Goal: Information Seeking & Learning: Learn about a topic

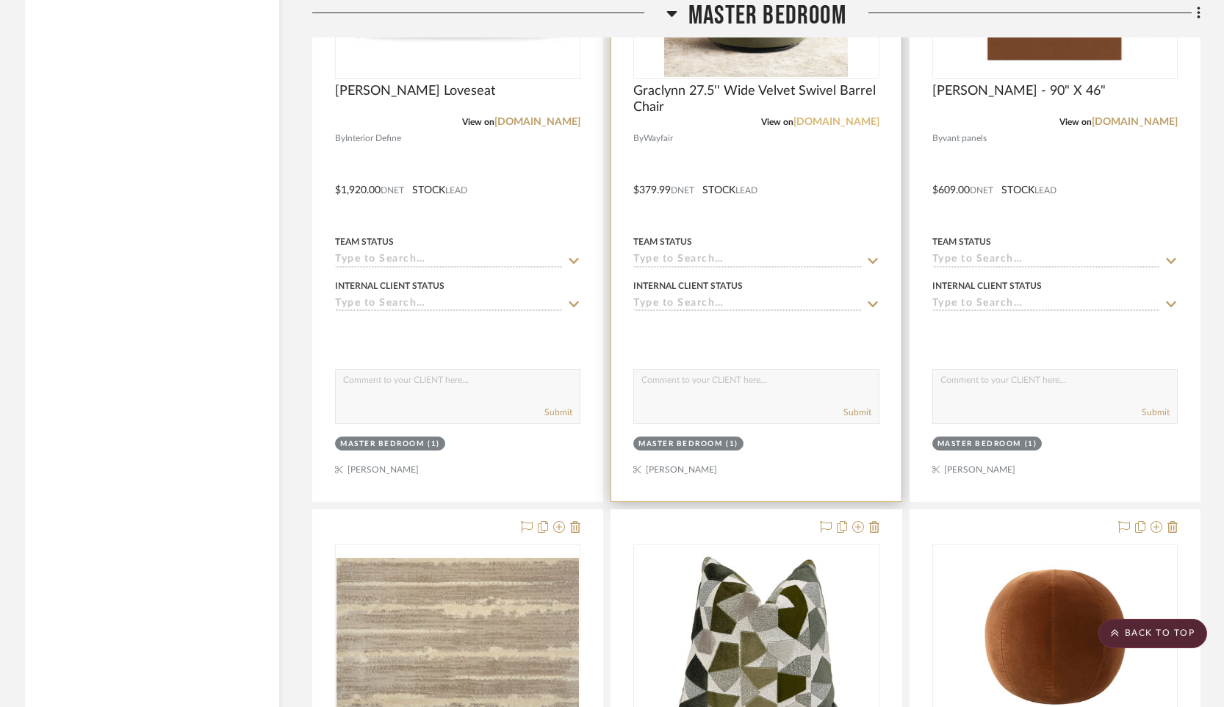
scroll to position [37155, 0]
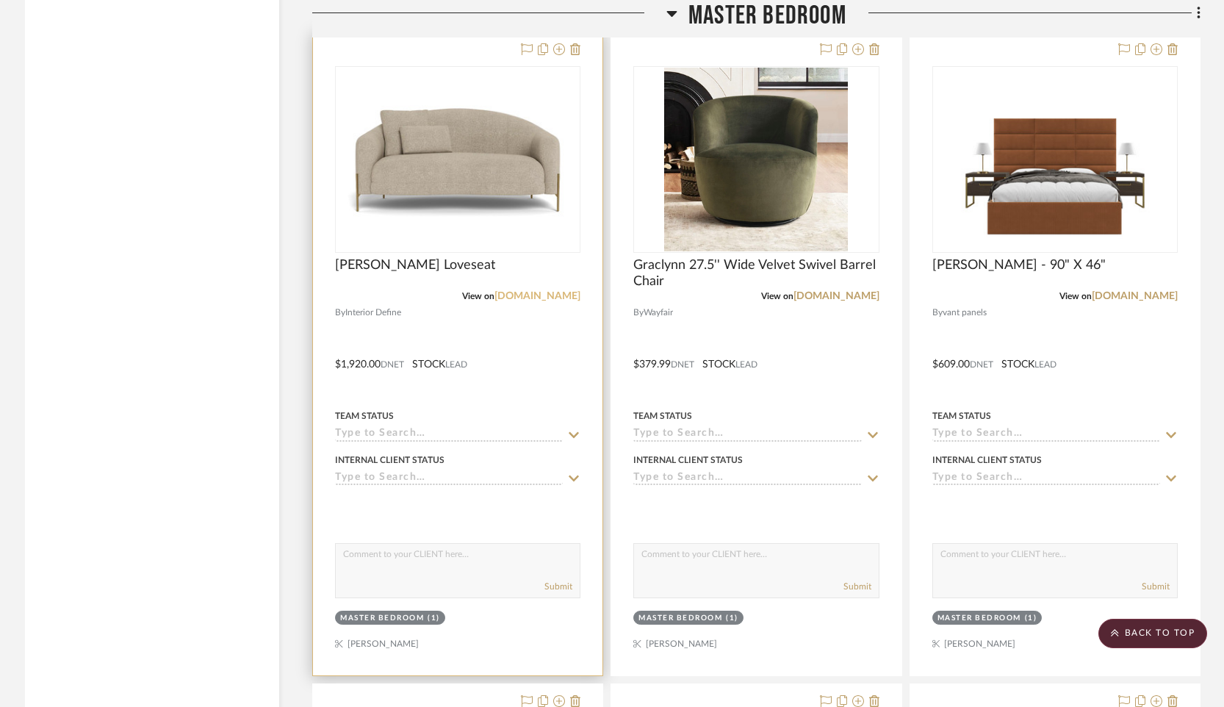
click at [551, 291] on link "[DOMAIN_NAME]" at bounding box center [537, 296] width 86 height 10
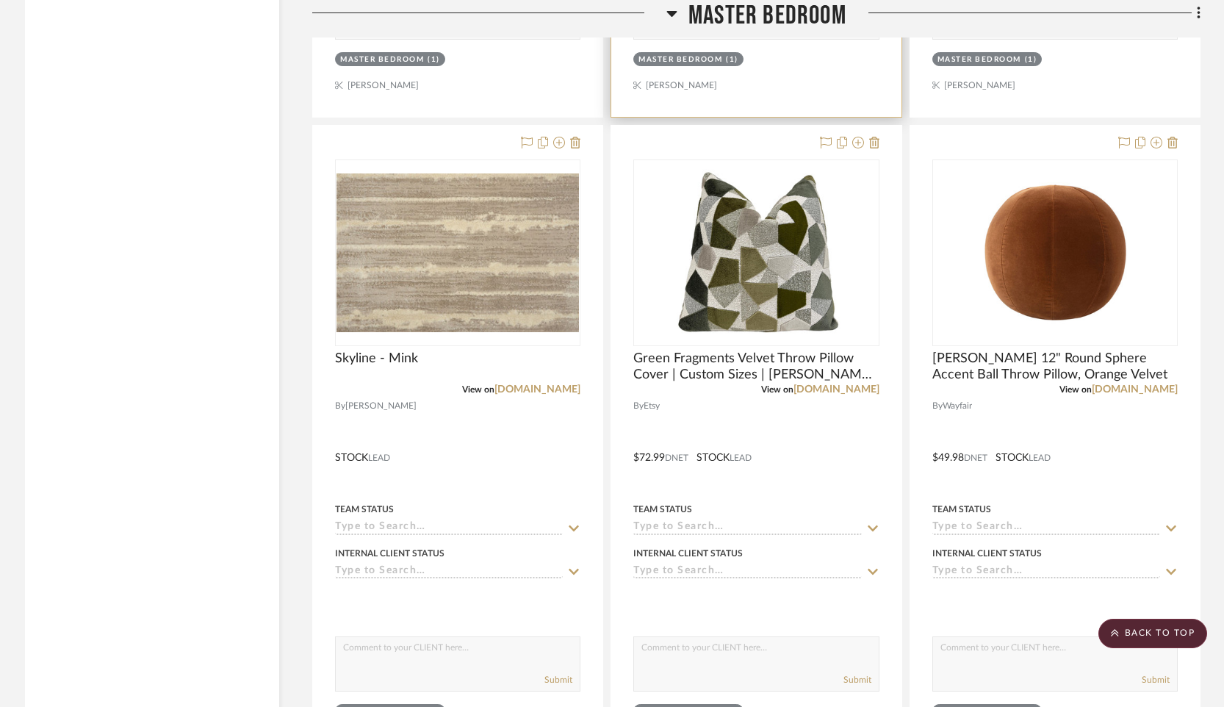
scroll to position [37231, 0]
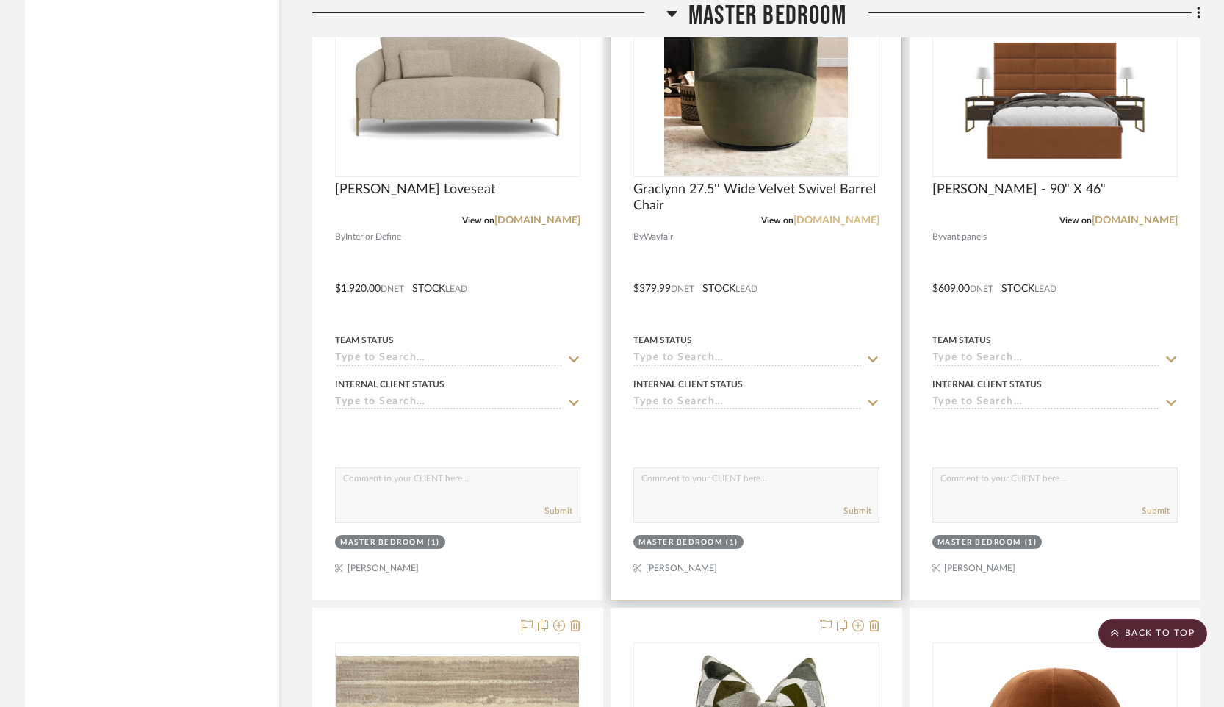
click at [845, 215] on link "[DOMAIN_NAME]" at bounding box center [836, 220] width 86 height 10
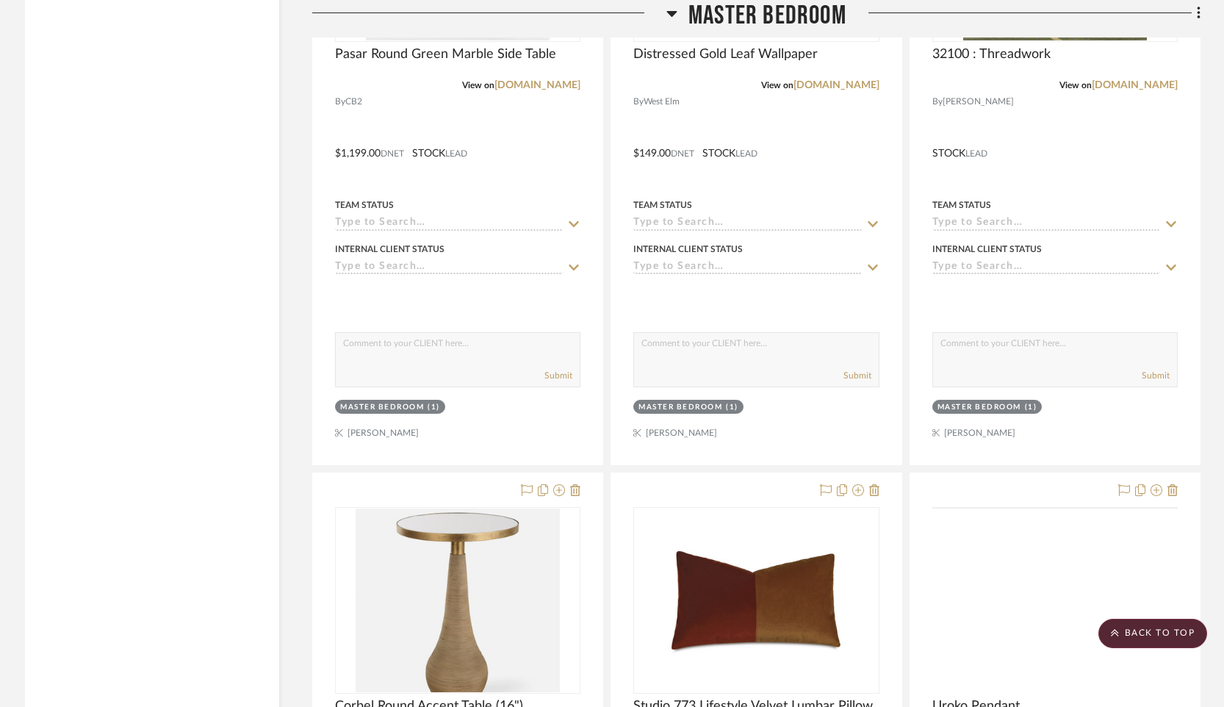
scroll to position [39017, 0]
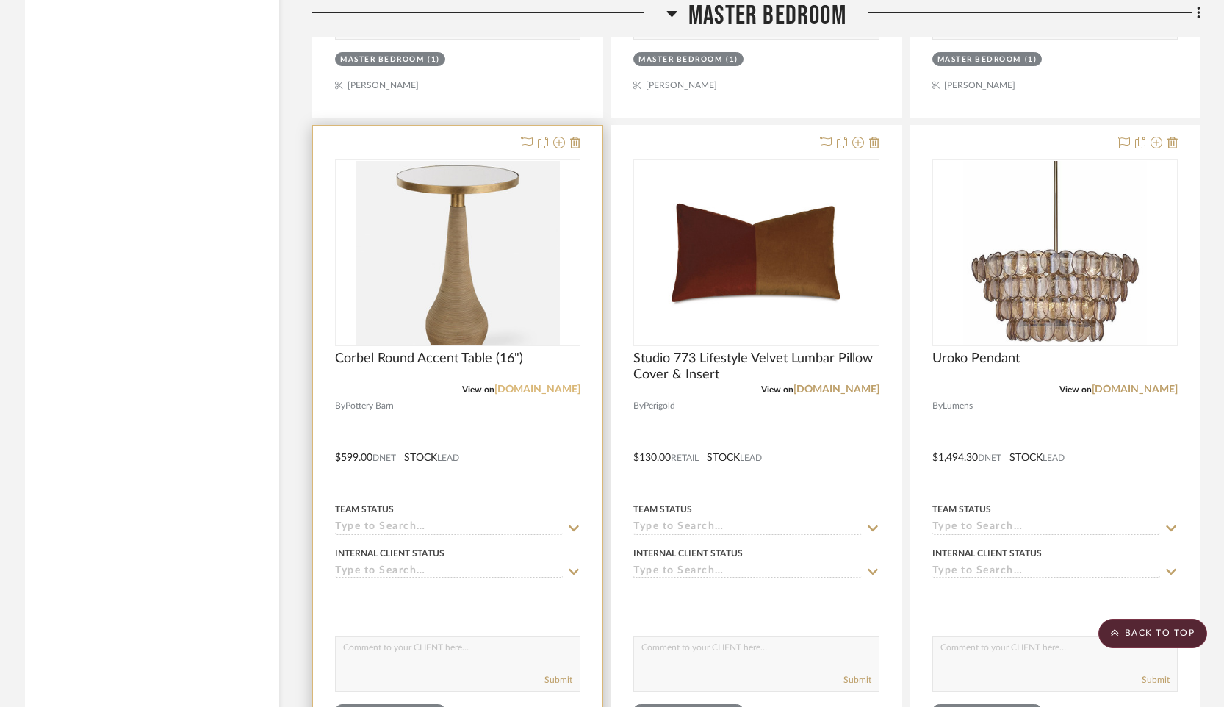
click at [533, 384] on link "[DOMAIN_NAME]" at bounding box center [537, 389] width 86 height 10
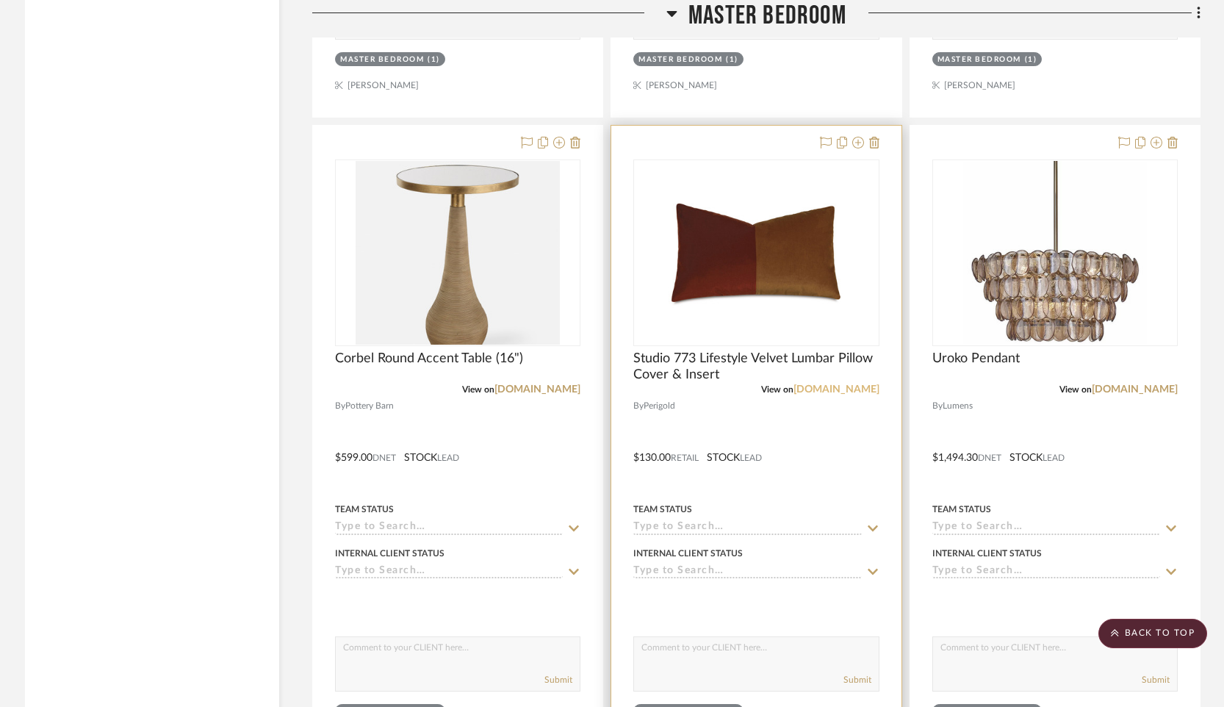
click at [849, 384] on link "[DOMAIN_NAME]" at bounding box center [836, 389] width 86 height 10
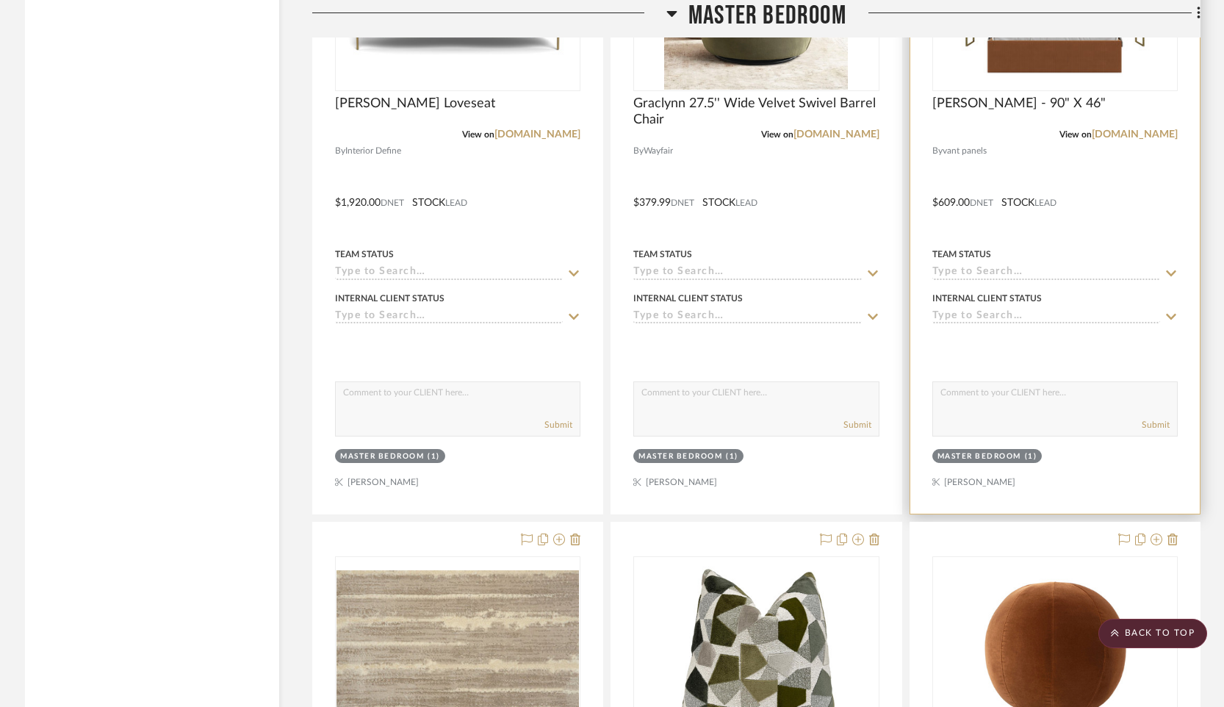
scroll to position [37774, 0]
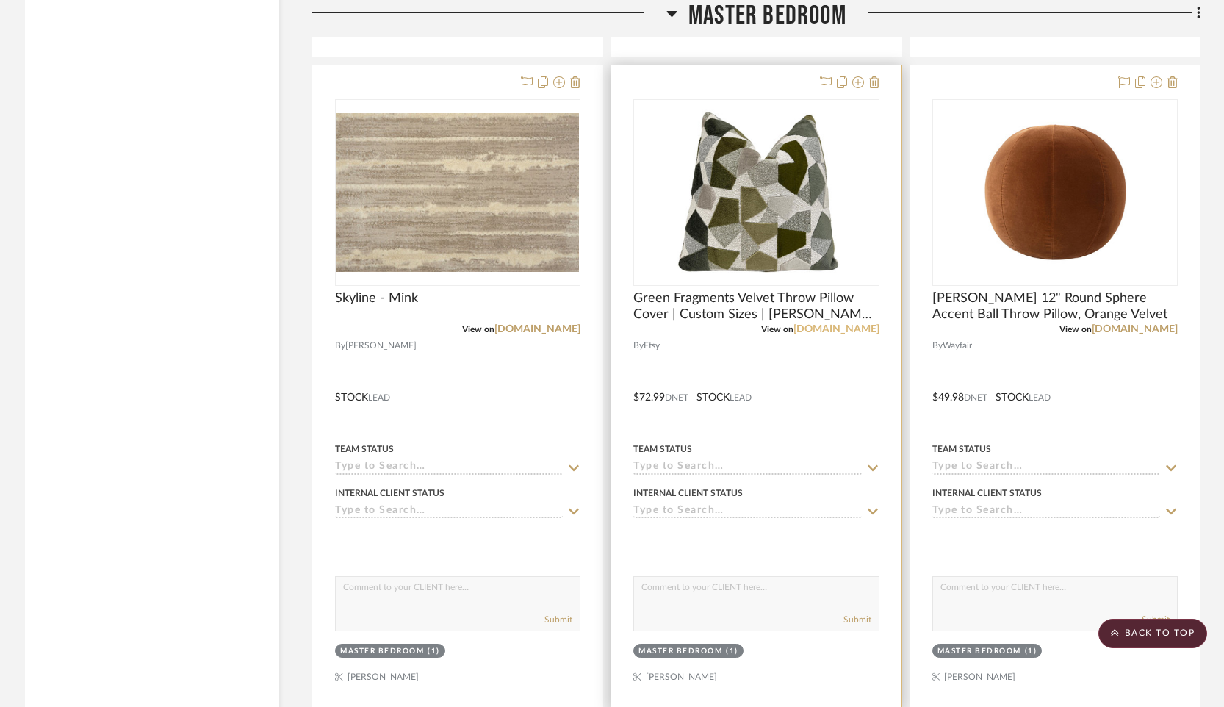
click at [867, 324] on link "[DOMAIN_NAME]" at bounding box center [836, 329] width 86 height 10
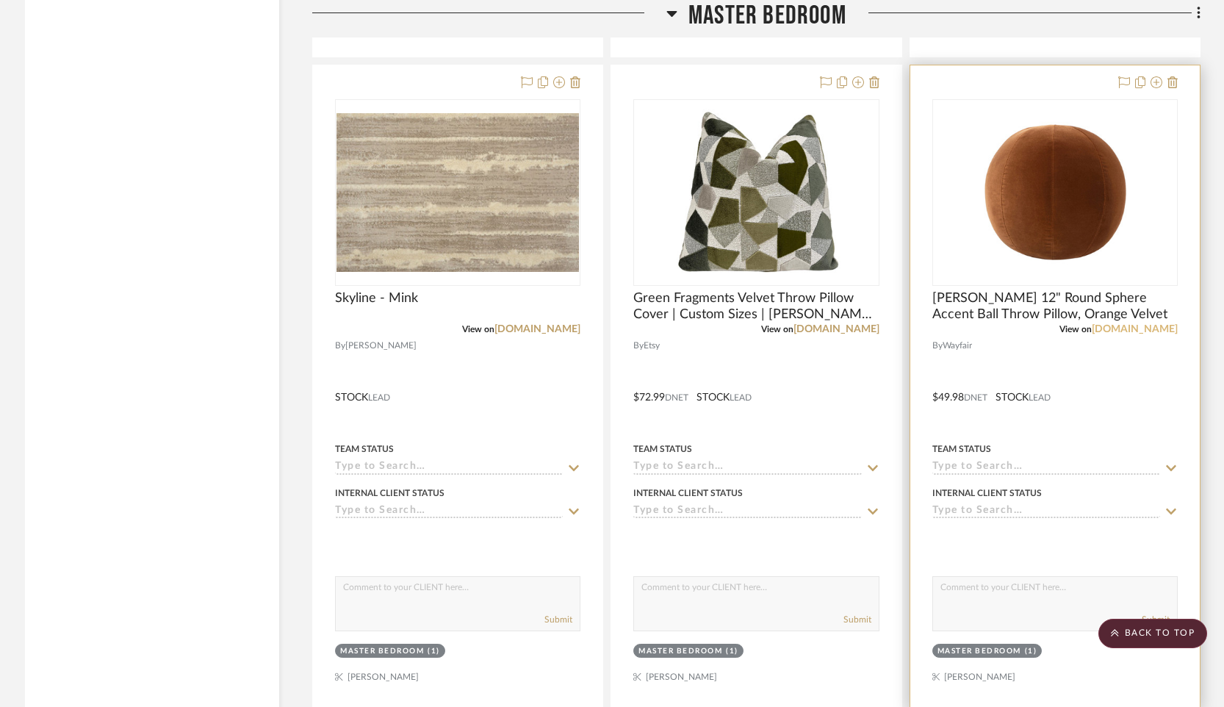
click at [1153, 324] on link "[DOMAIN_NAME]" at bounding box center [1135, 329] width 86 height 10
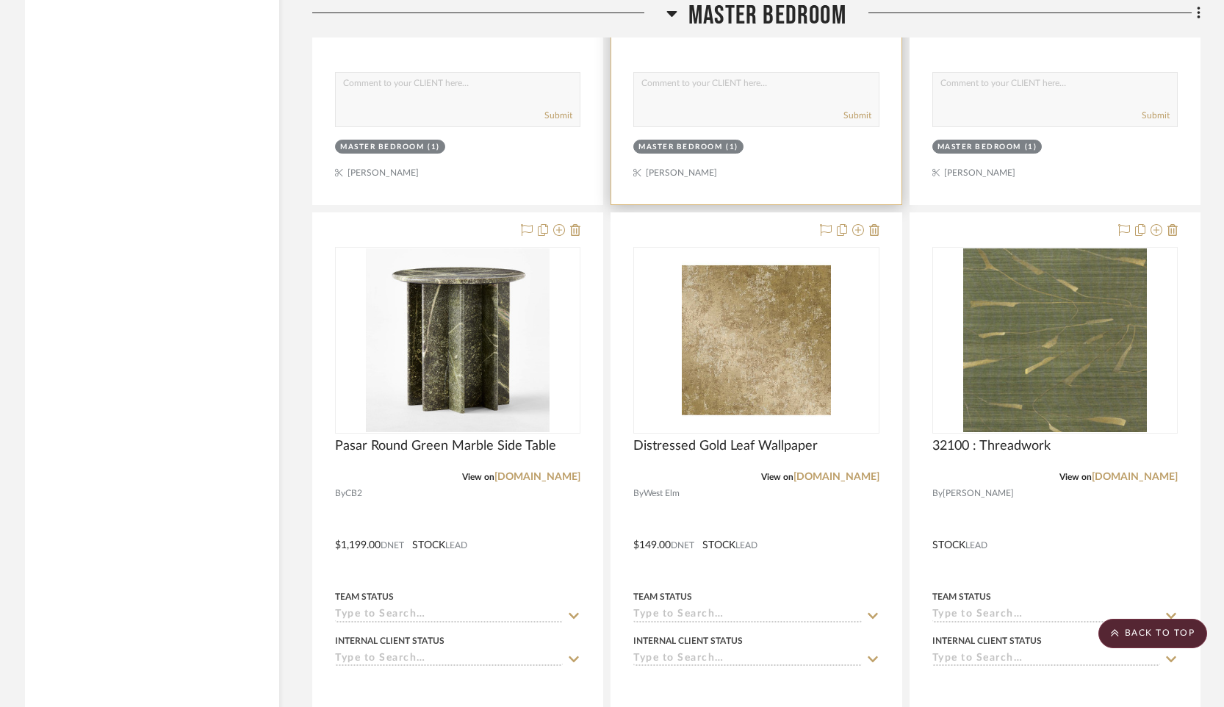
scroll to position [38302, 0]
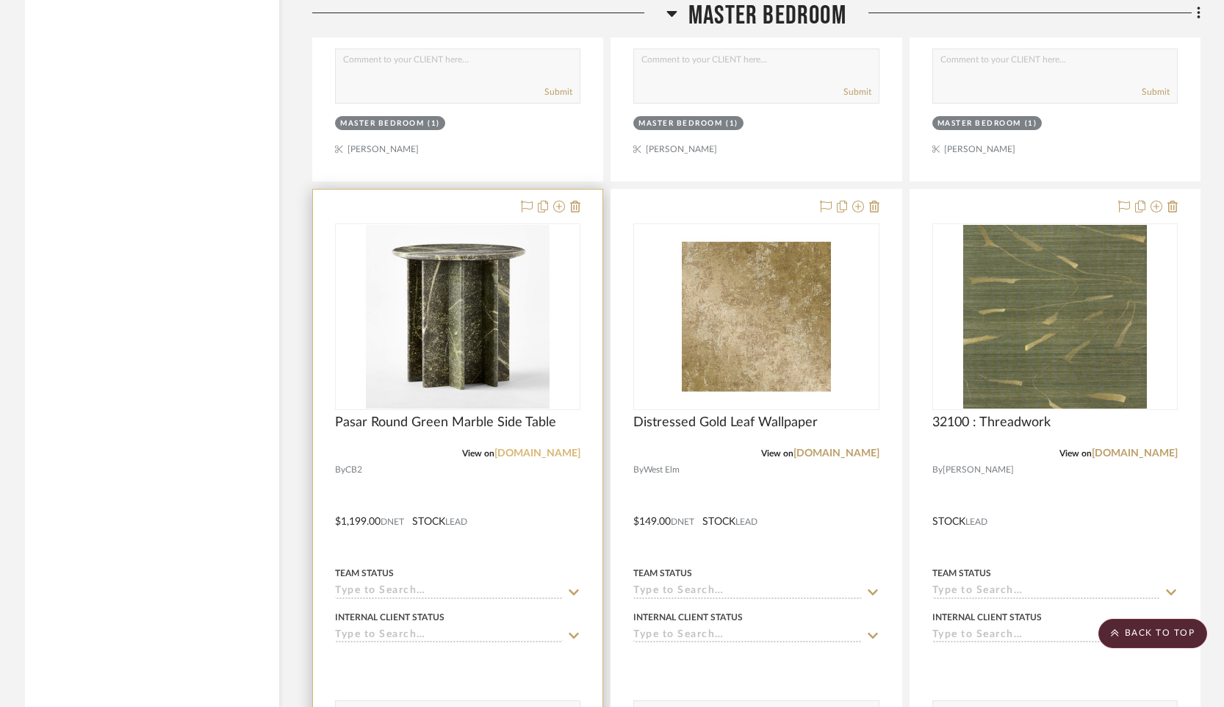
click at [560, 448] on link "[DOMAIN_NAME]" at bounding box center [537, 453] width 86 height 10
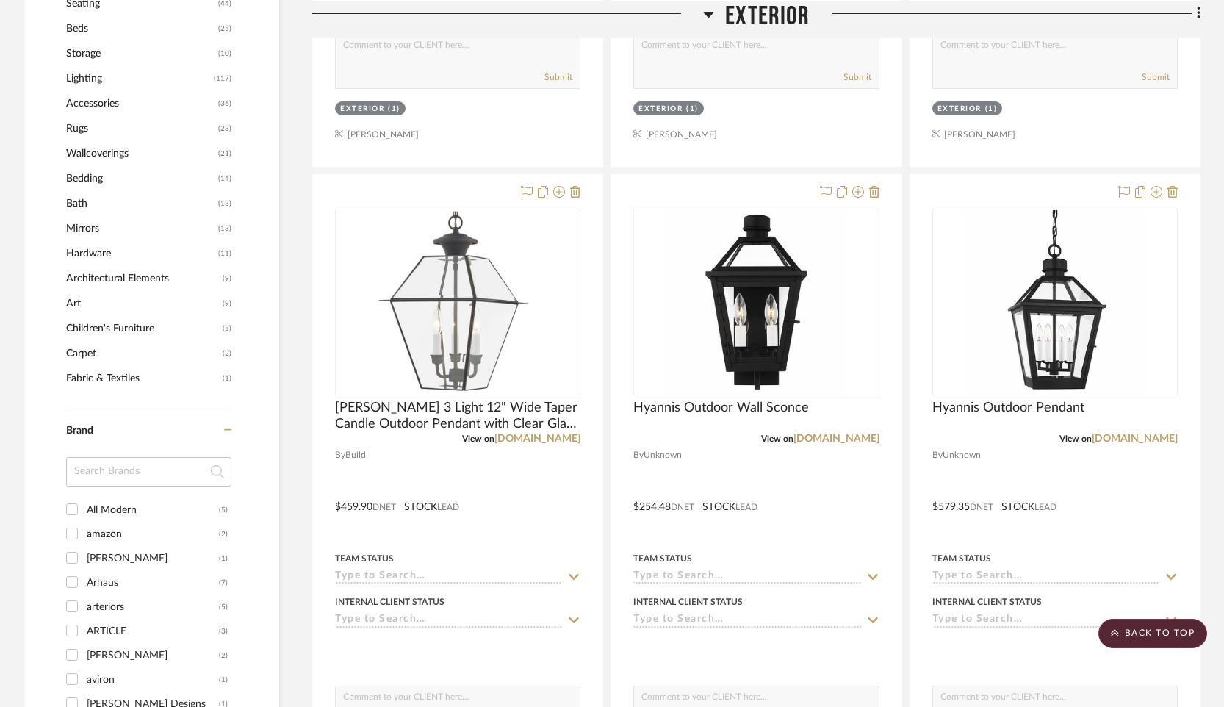
scroll to position [0, 0]
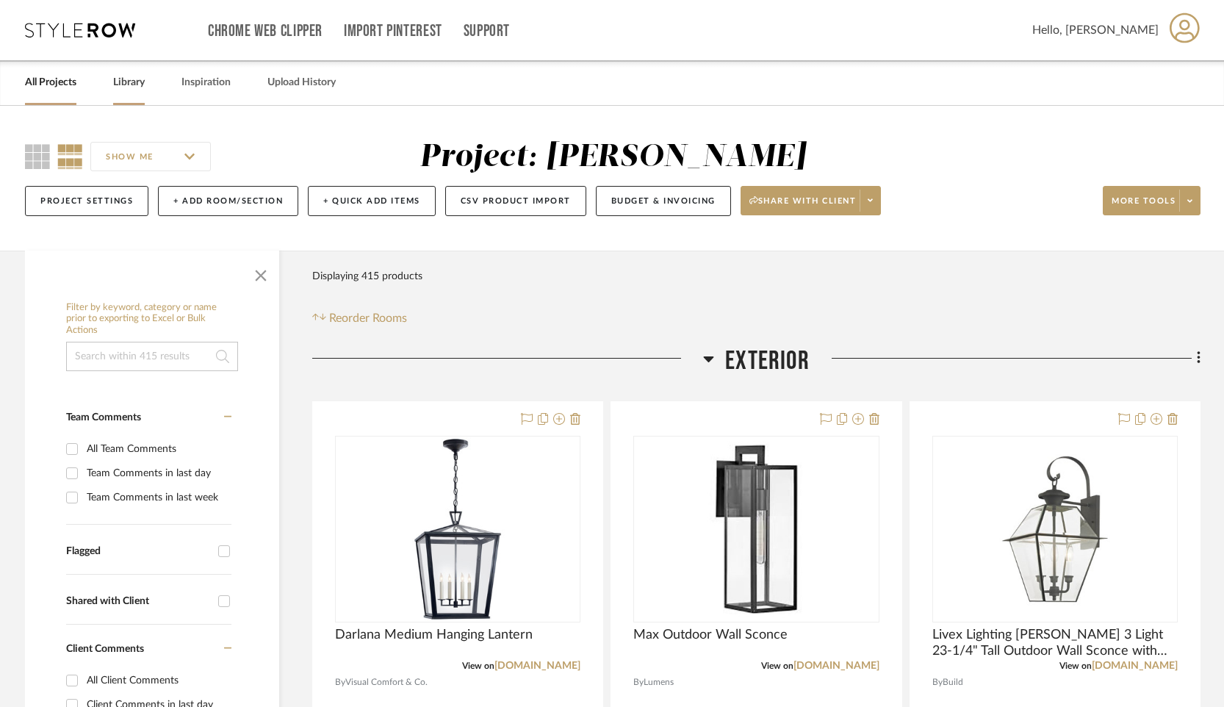
click at [123, 85] on link "Library" at bounding box center [129, 83] width 32 height 20
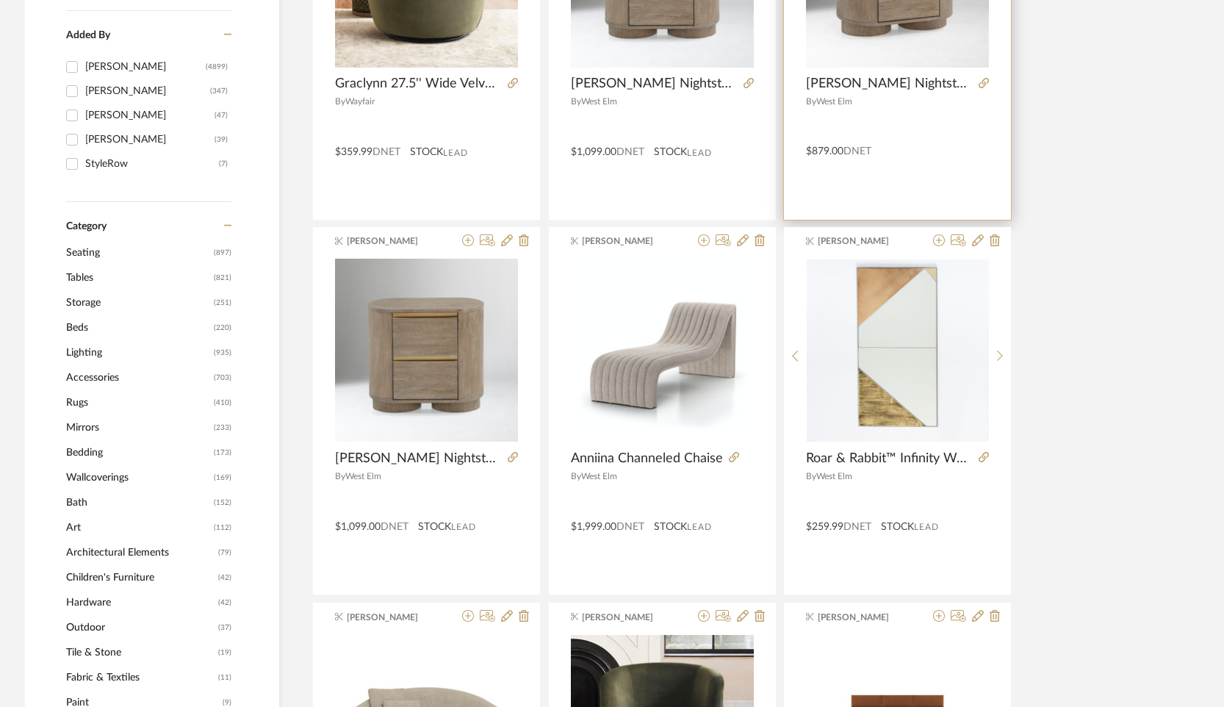
scroll to position [428, 0]
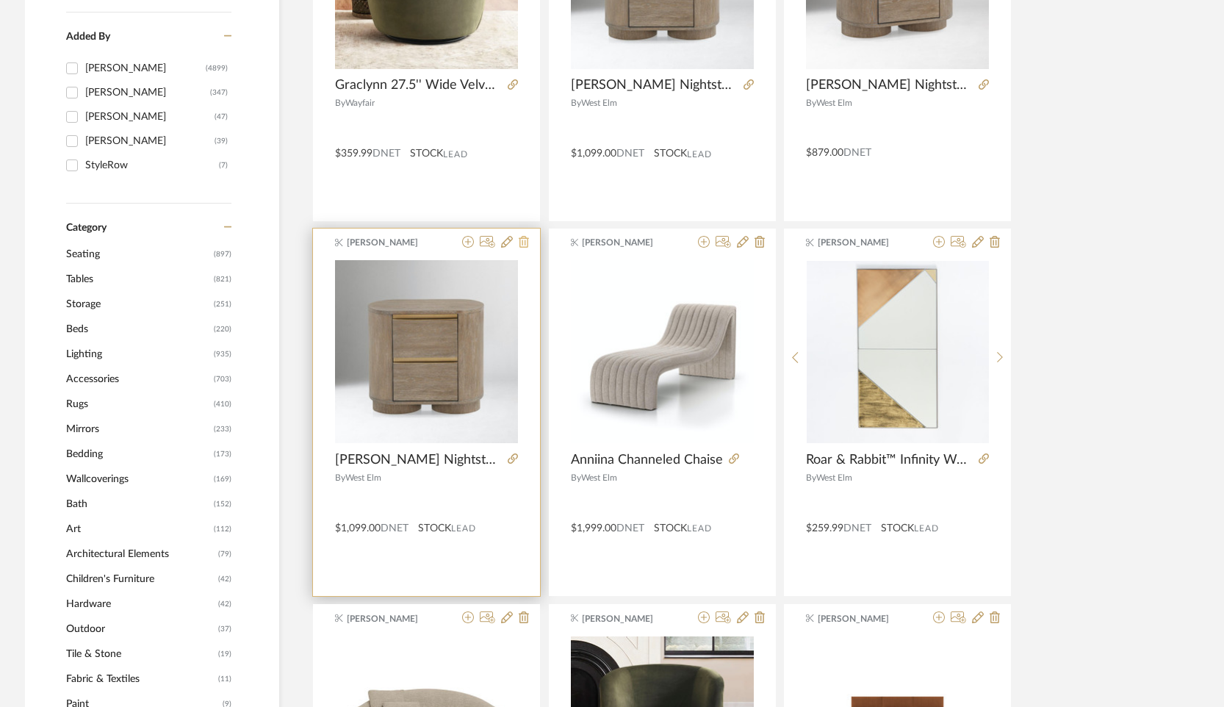
click at [523, 246] on icon at bounding box center [524, 242] width 10 height 12
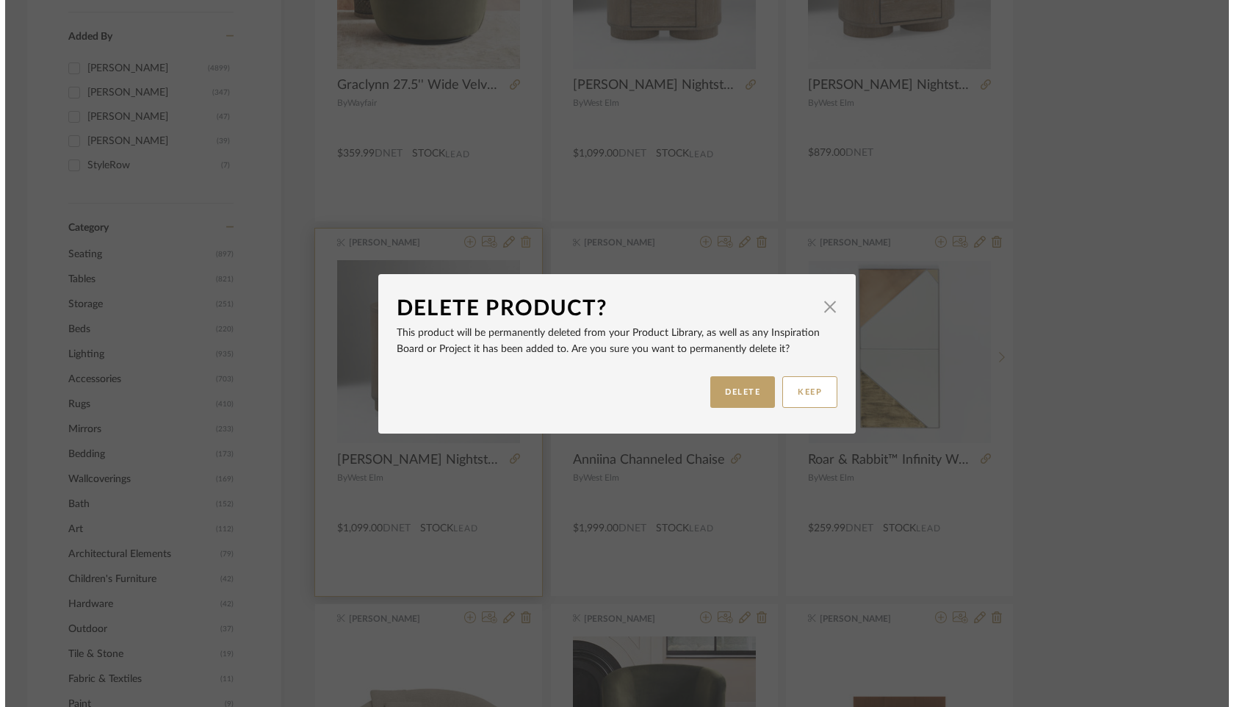
scroll to position [0, 0]
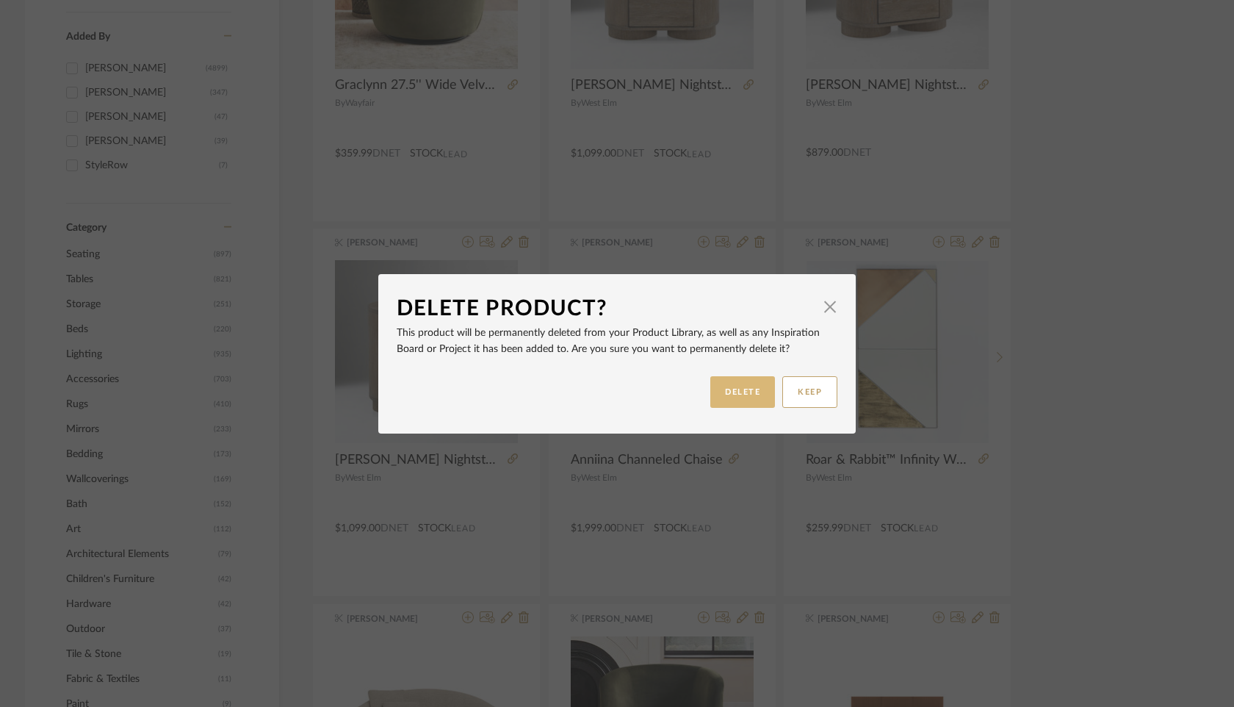
click at [735, 386] on button "DELETE" at bounding box center [742, 392] width 65 height 32
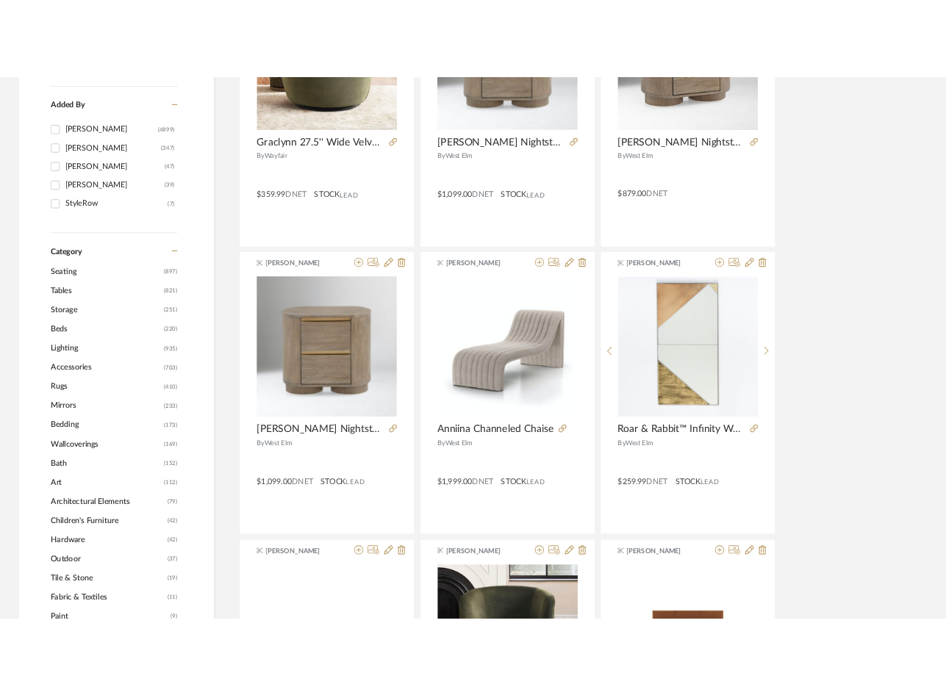
scroll to position [428, 0]
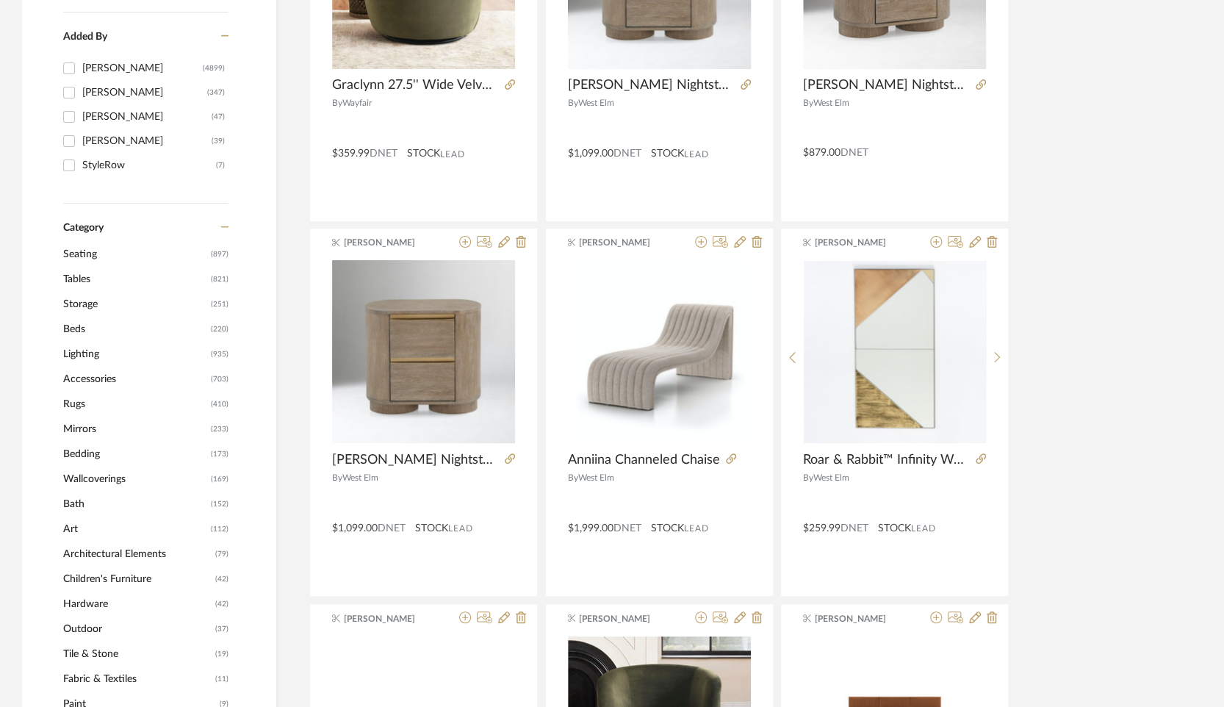
click at [0, 0] on div at bounding box center [0, 0] width 0 height 0
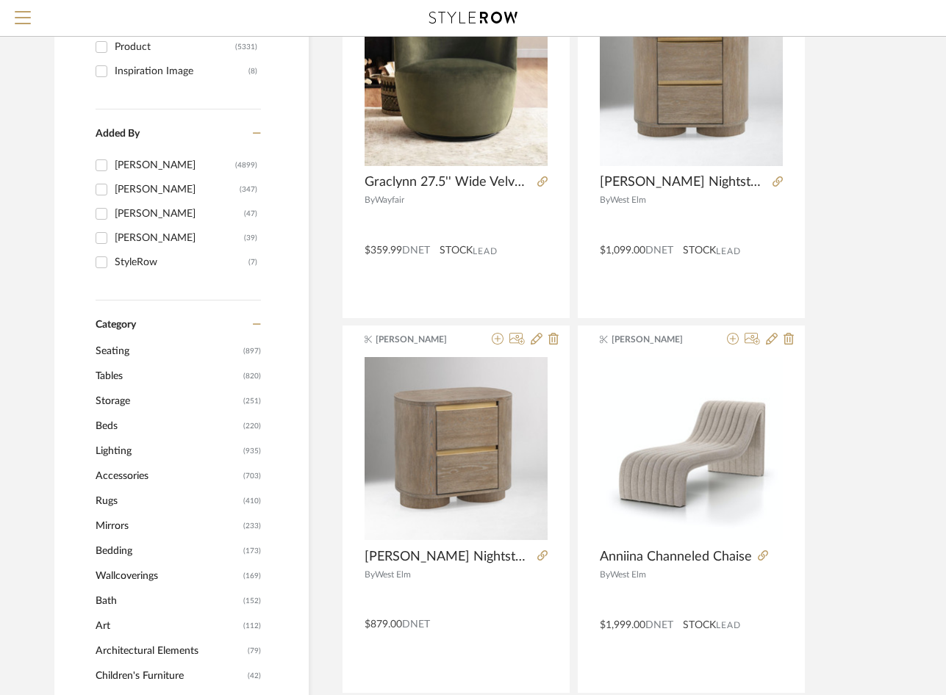
scroll to position [284, 0]
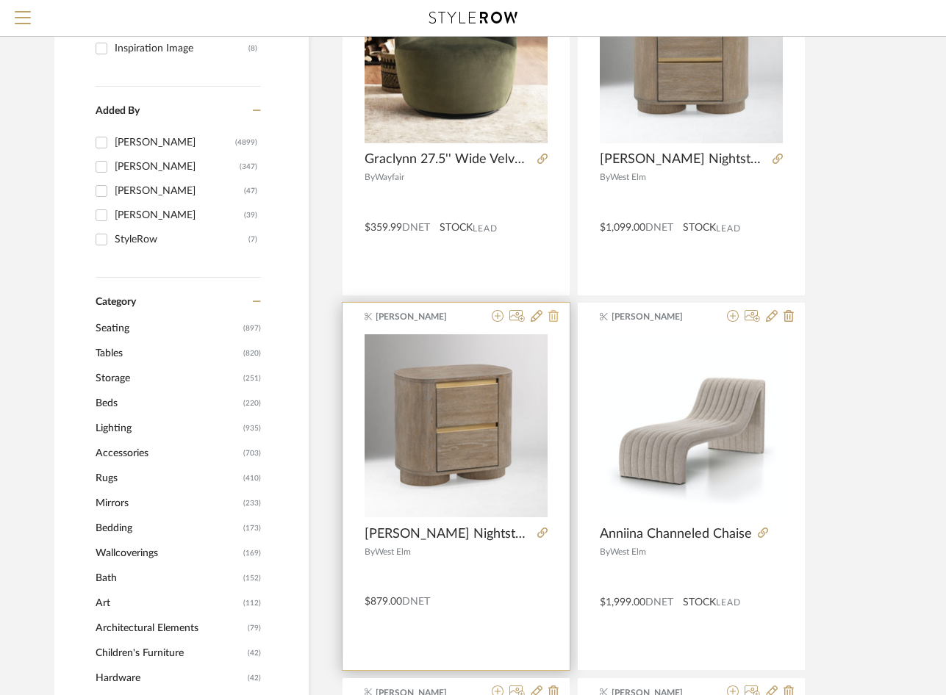
click at [552, 316] on icon at bounding box center [553, 316] width 10 height 12
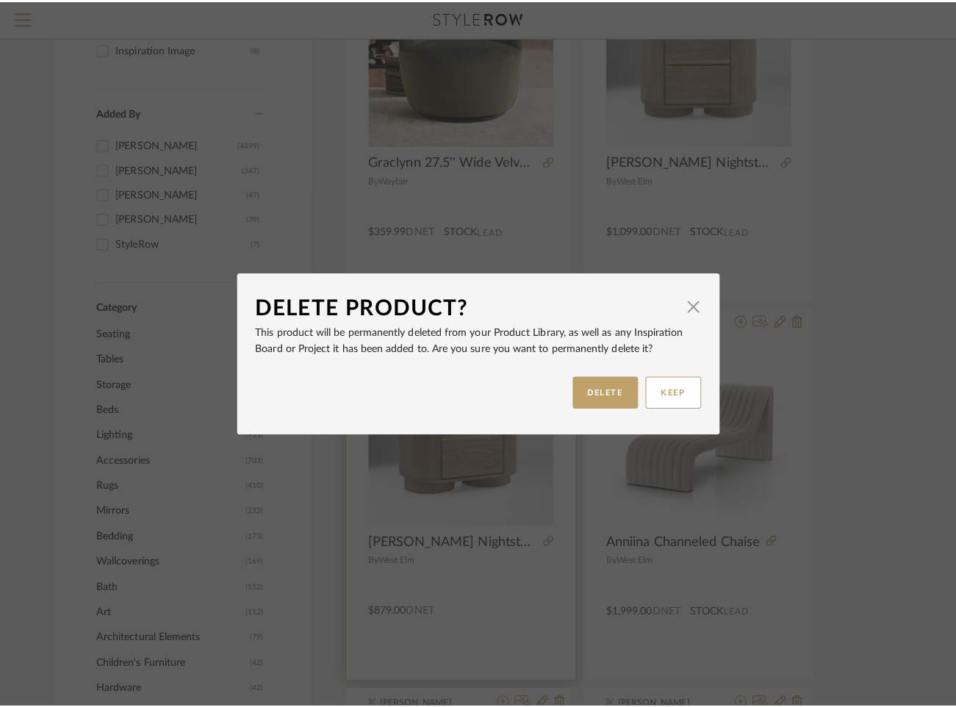
scroll to position [0, 0]
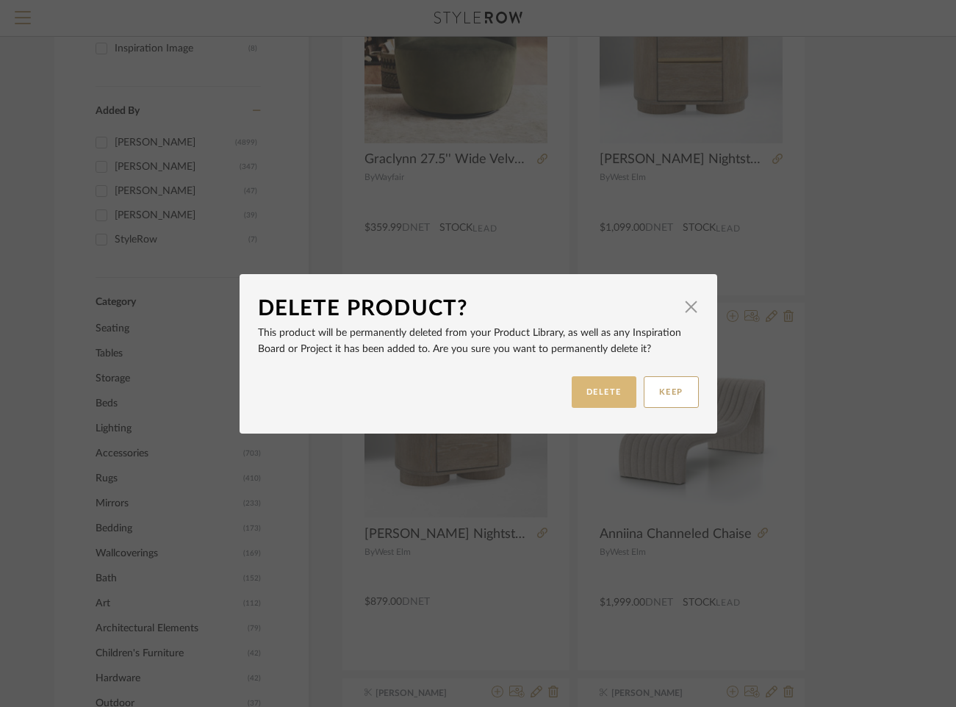
click at [605, 392] on button "DELETE" at bounding box center [604, 392] width 65 height 32
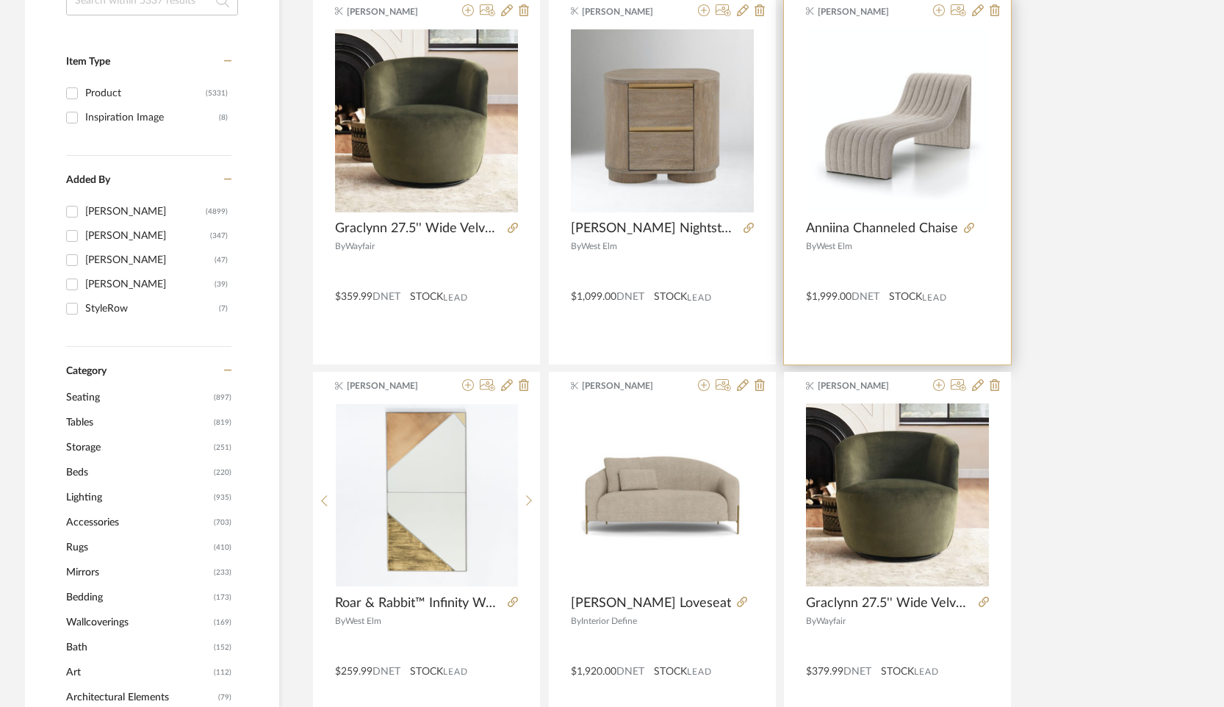
scroll to position [467, 0]
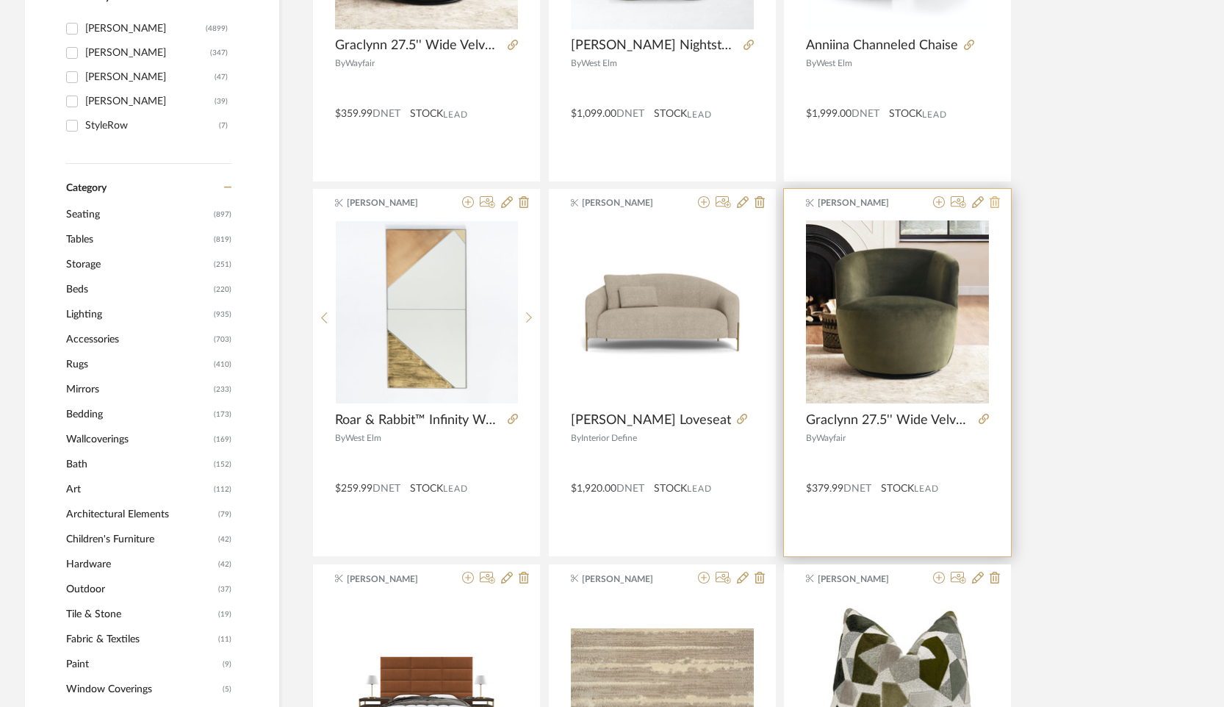
click at [990, 206] on icon at bounding box center [995, 202] width 10 height 12
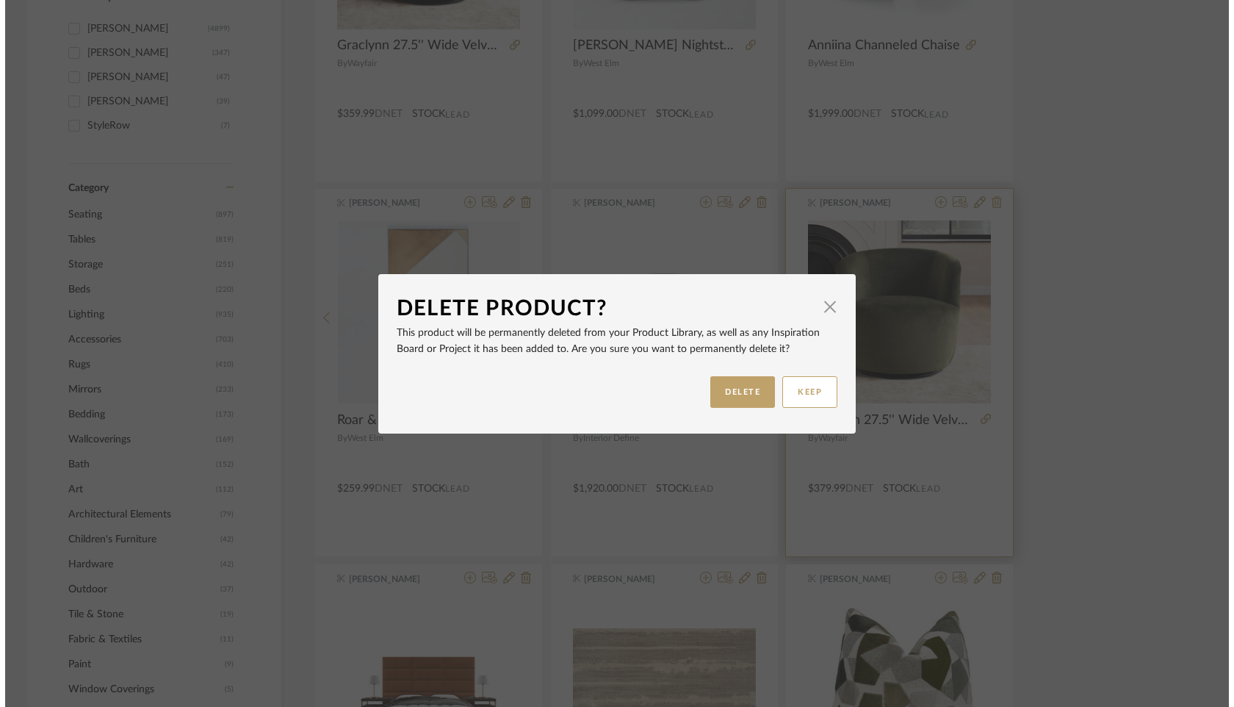
scroll to position [0, 0]
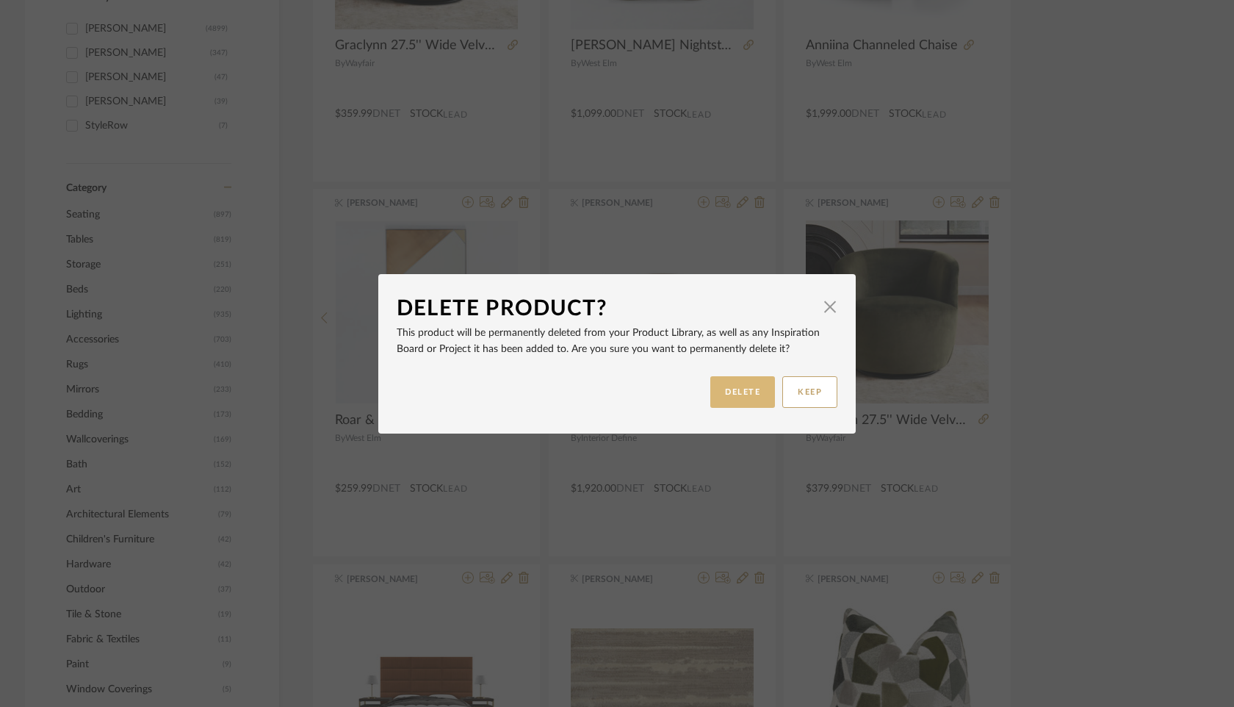
click at [738, 397] on button "DELETE" at bounding box center [742, 392] width 65 height 32
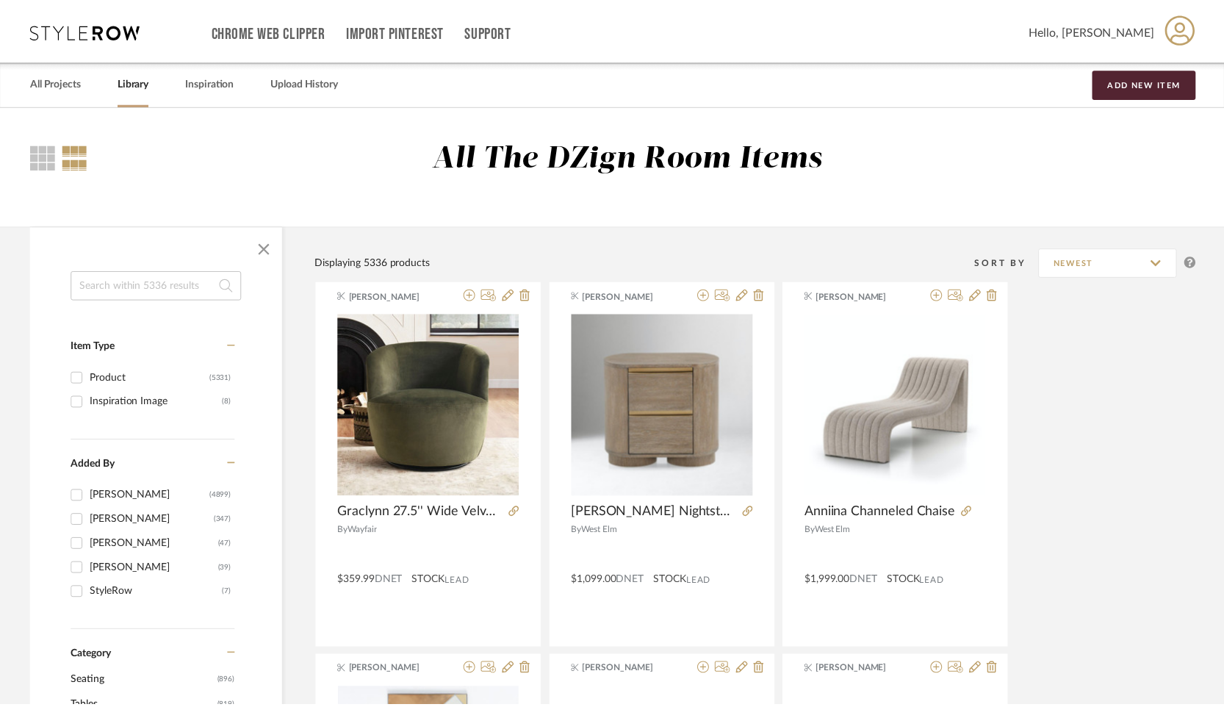
scroll to position [467, 0]
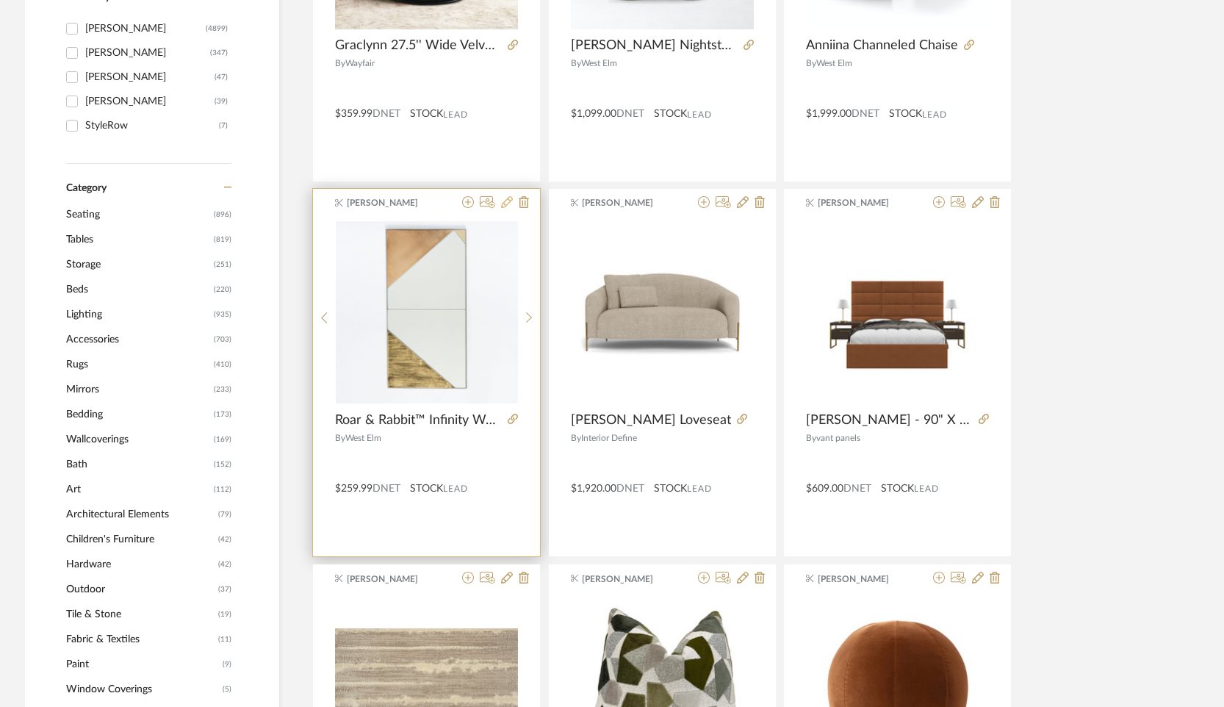
click at [504, 197] on icon at bounding box center [507, 202] width 12 height 12
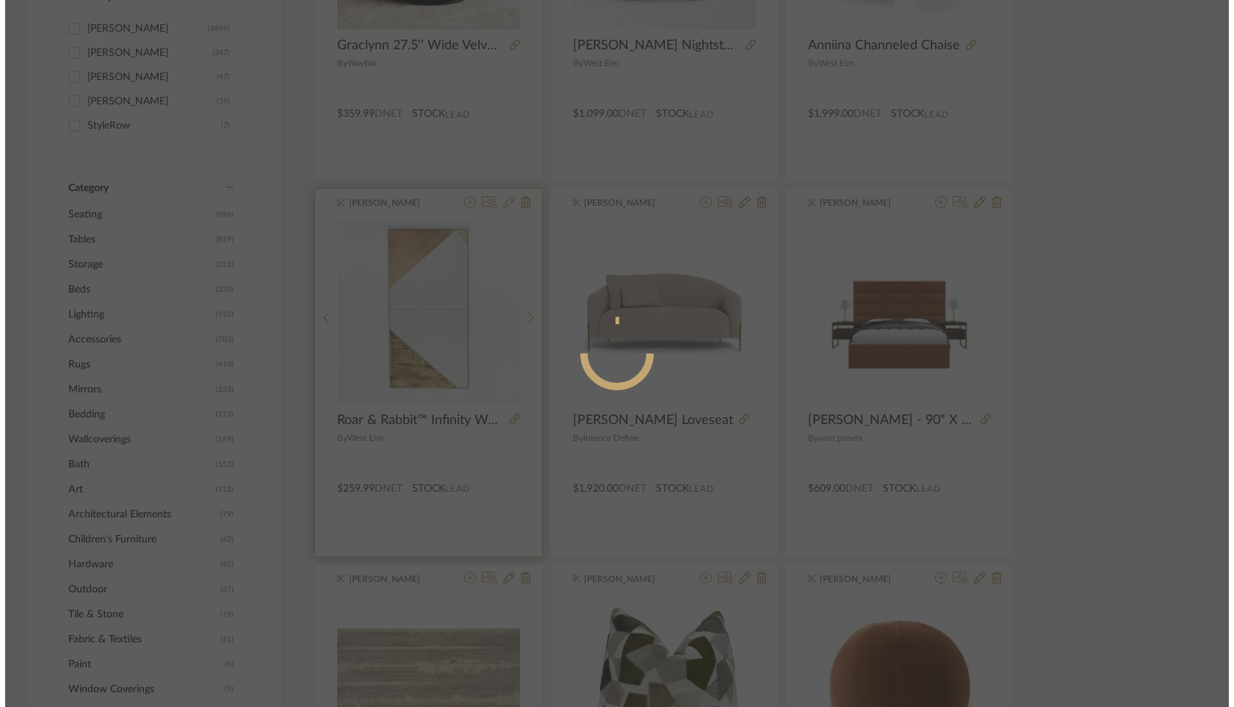
scroll to position [0, 0]
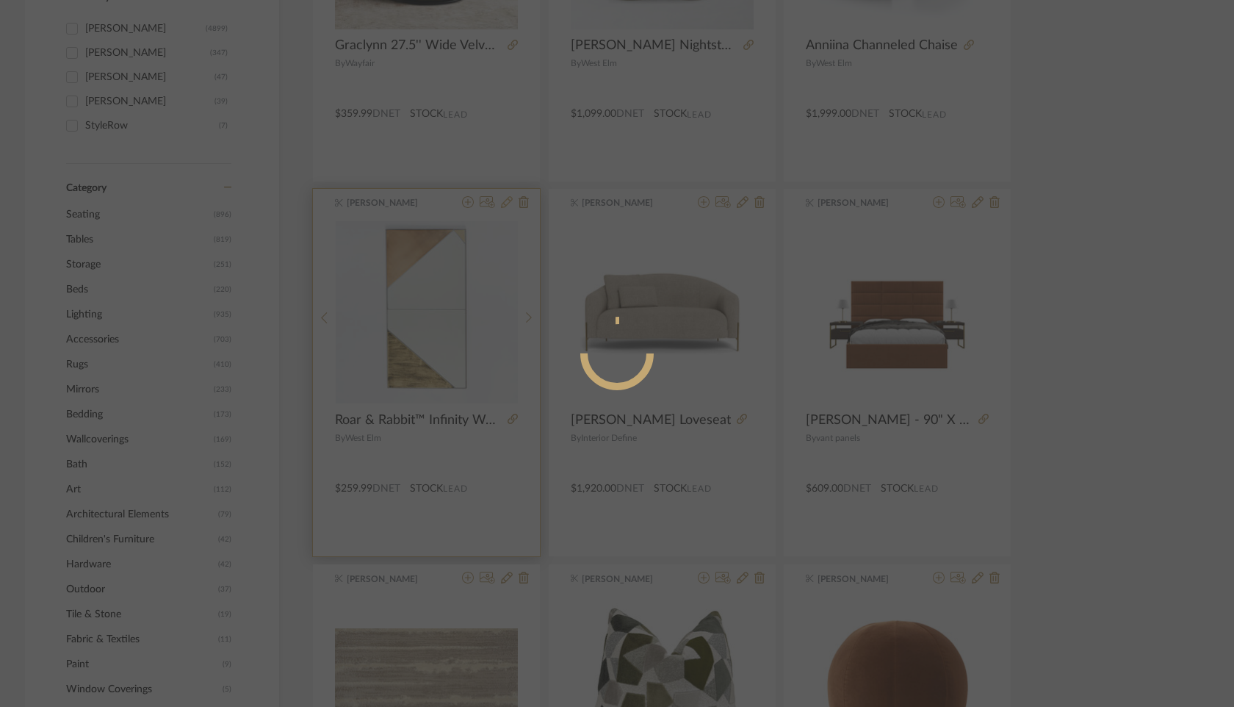
radio input "true"
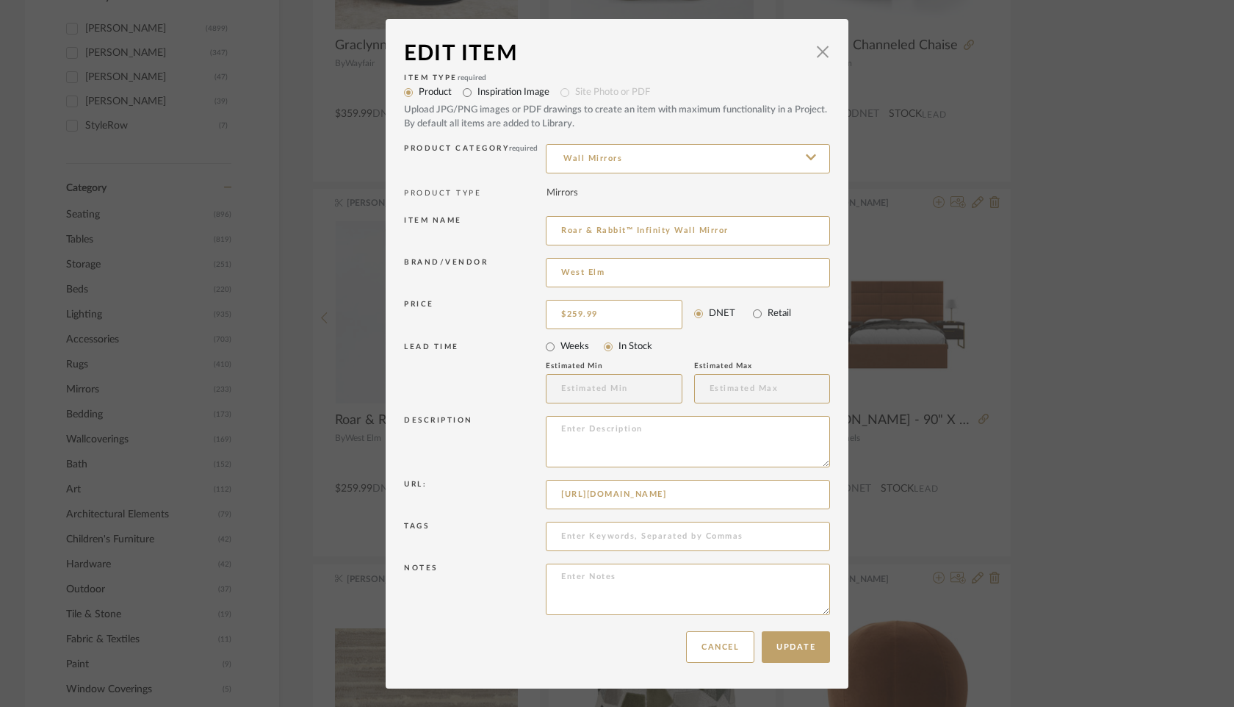
click at [921, 463] on div "Edit Item × Item Type required Product Inspiration Image Site Photo or PDF Uplo…" at bounding box center [617, 353] width 1234 height 707
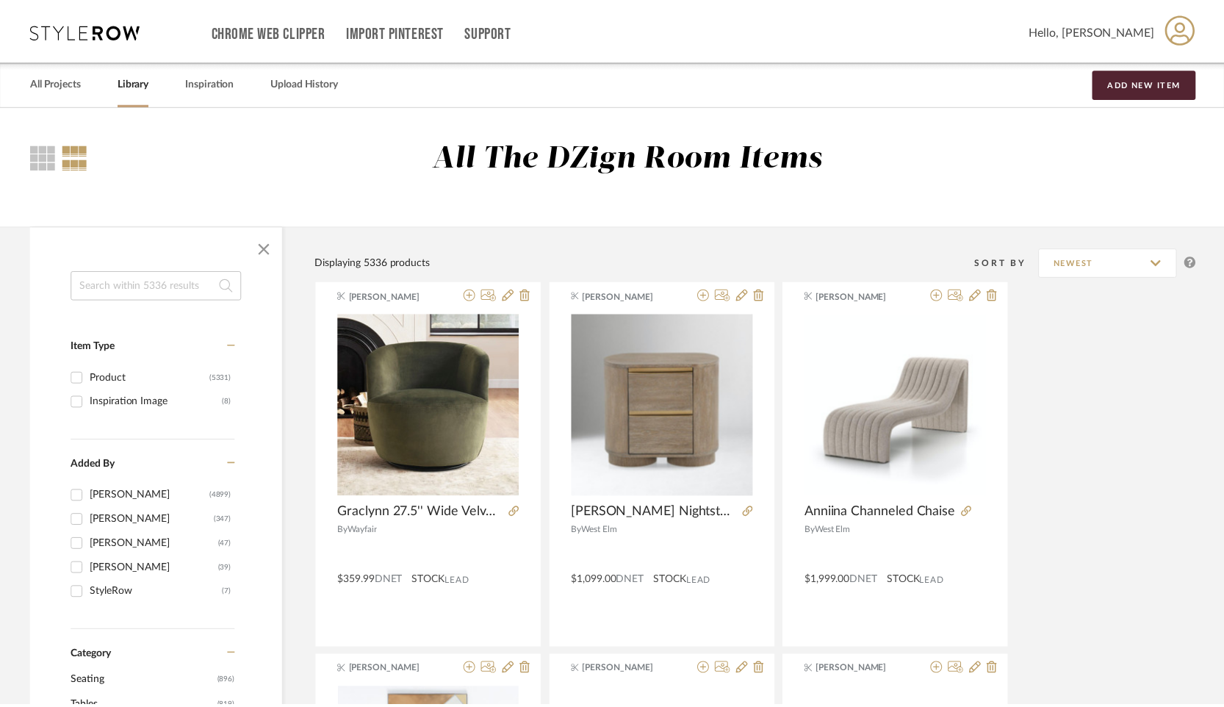
scroll to position [467, 0]
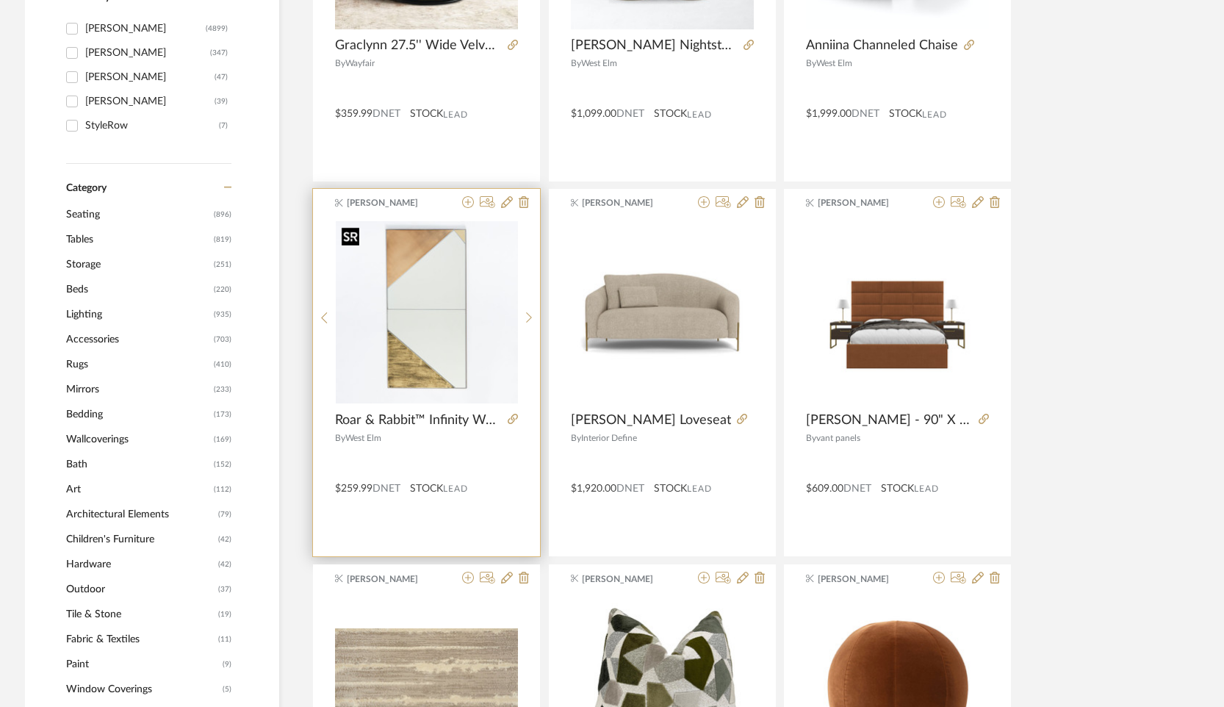
click at [505, 255] on img "0" at bounding box center [427, 312] width 182 height 182
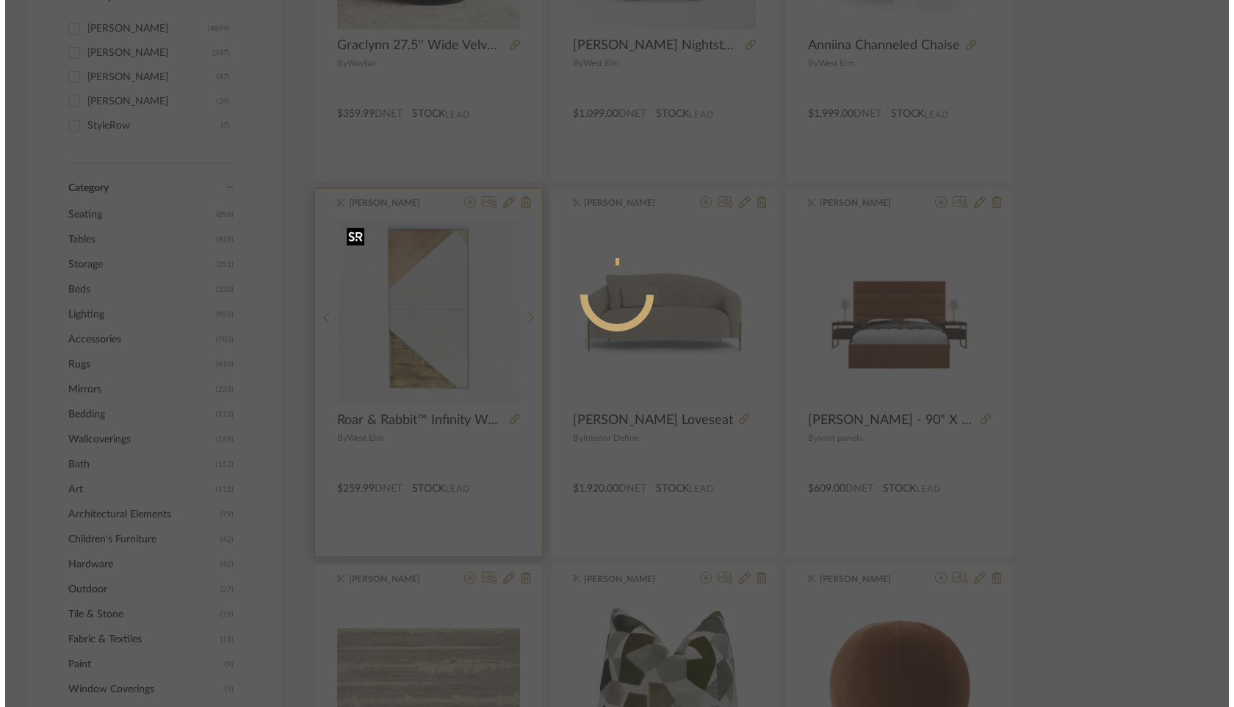
scroll to position [0, 0]
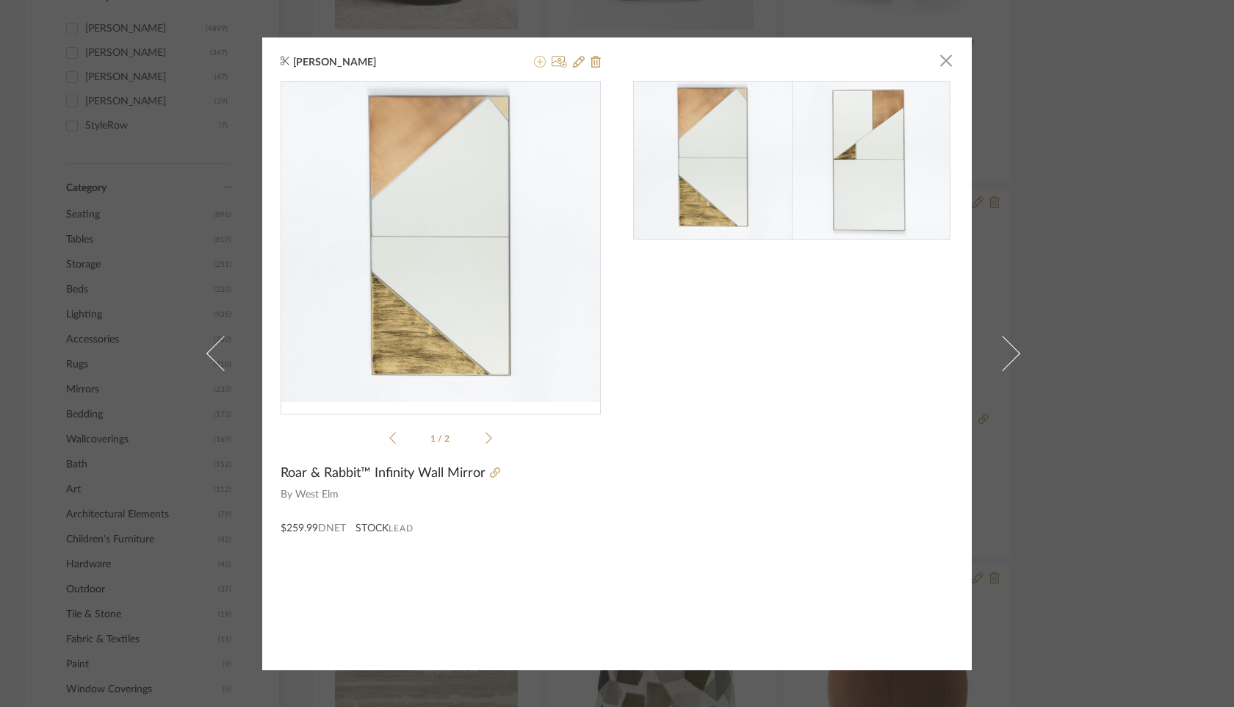
click at [536, 59] on icon at bounding box center [540, 62] width 12 height 12
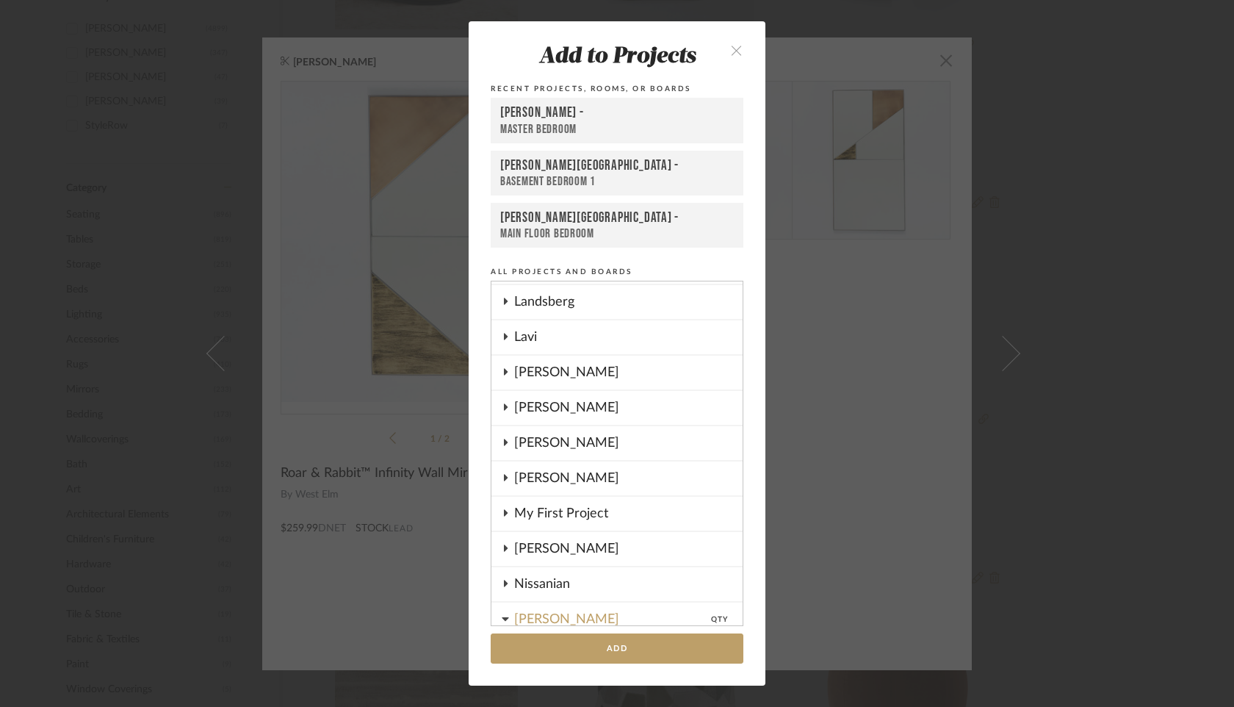
scroll to position [1178, 0]
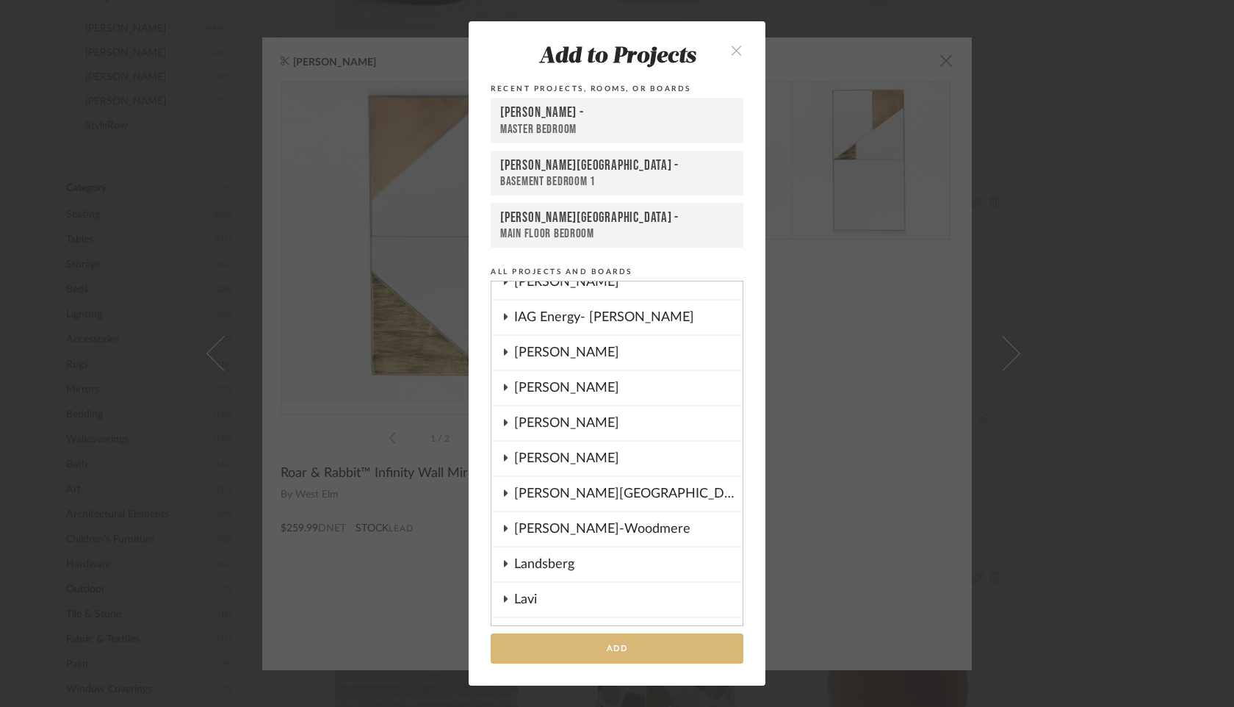
click at [611, 650] on button "Add" at bounding box center [617, 648] width 253 height 30
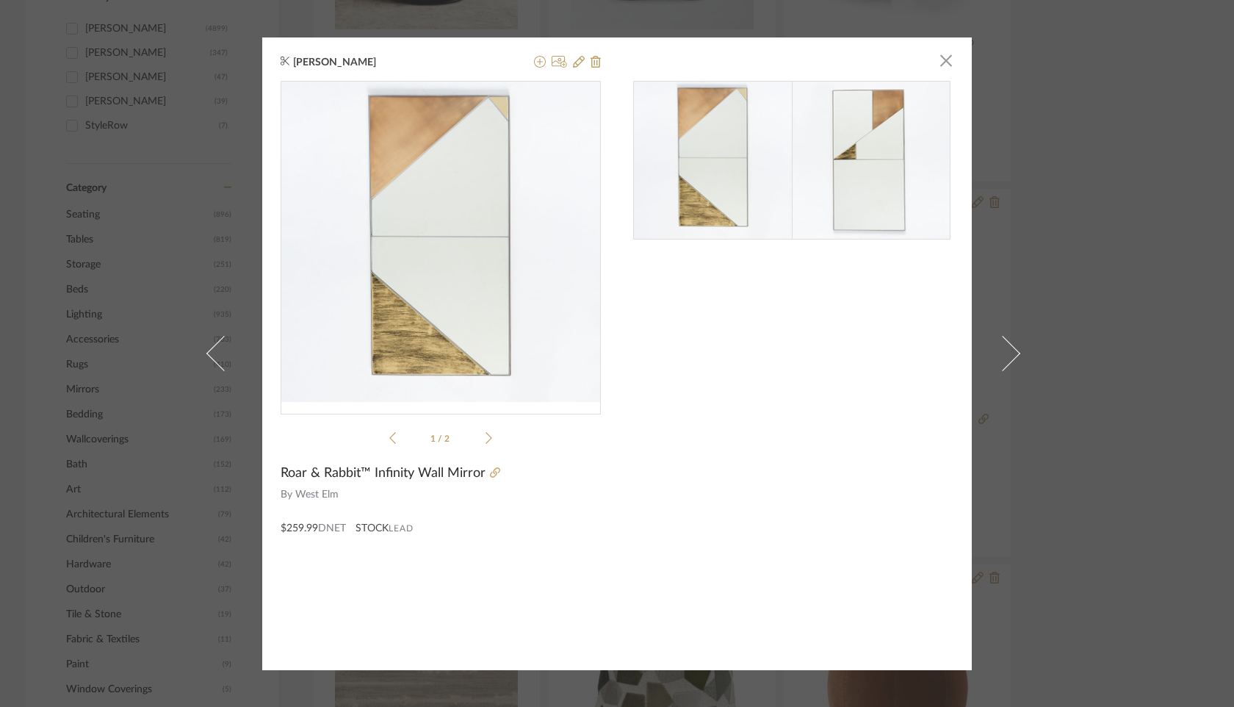
click at [1157, 334] on div "[PERSON_NAME] × 1 / 2 Roar & Rabbit™ Infinity Wall Mirror By West Elm $259.99 D…" at bounding box center [617, 353] width 1234 height 707
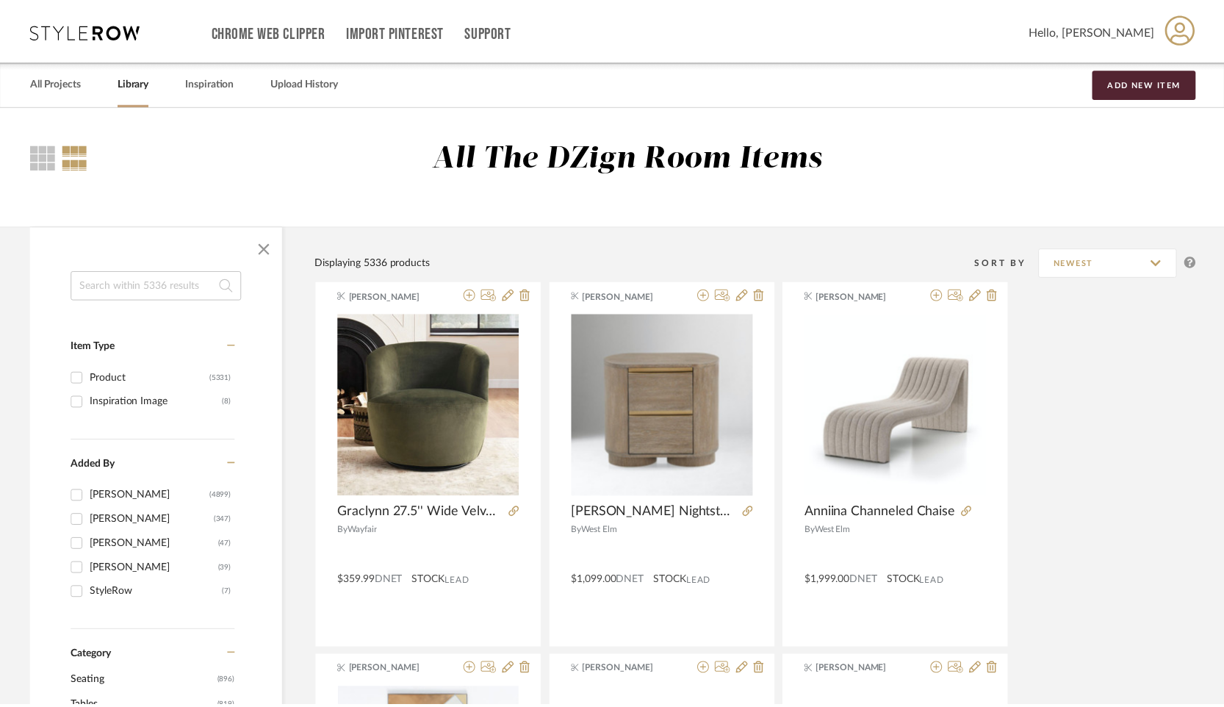
scroll to position [467, 0]
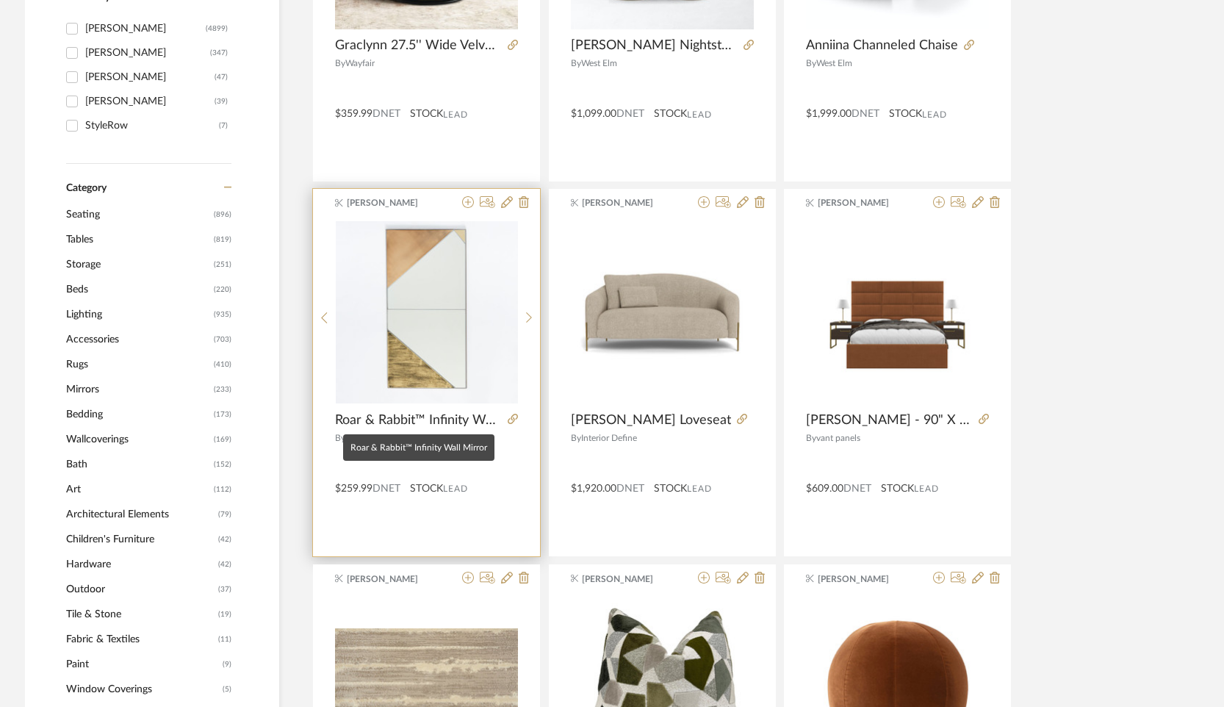
click at [475, 423] on span "Roar & Rabbit™ Infinity Wall Mirror" at bounding box center [418, 420] width 167 height 16
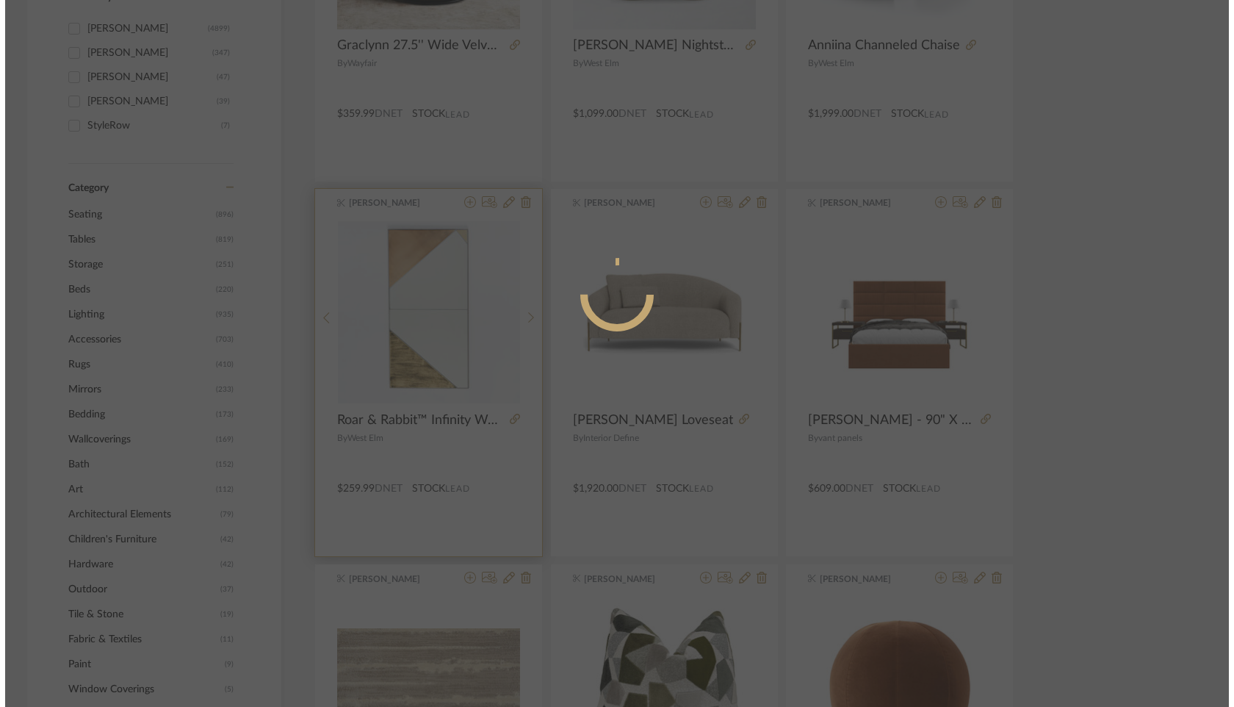
scroll to position [0, 0]
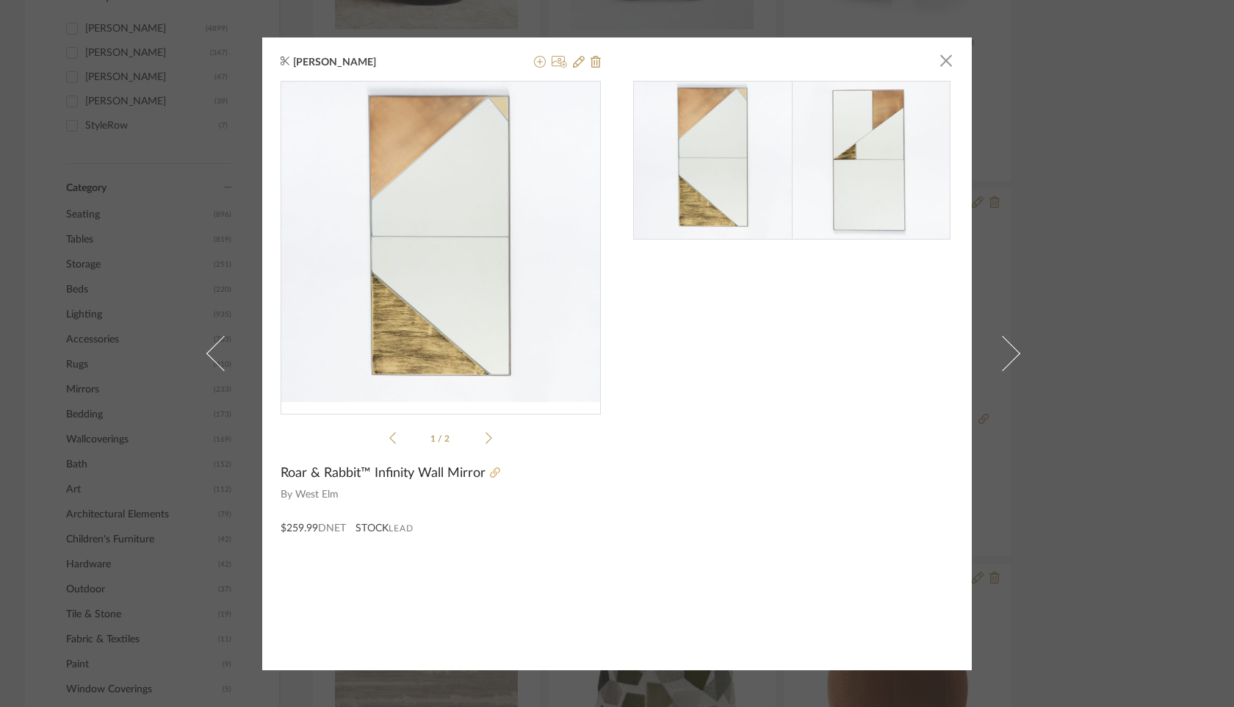
click at [490, 472] on icon at bounding box center [495, 472] width 10 height 10
click at [939, 65] on span "button" at bounding box center [946, 60] width 29 height 29
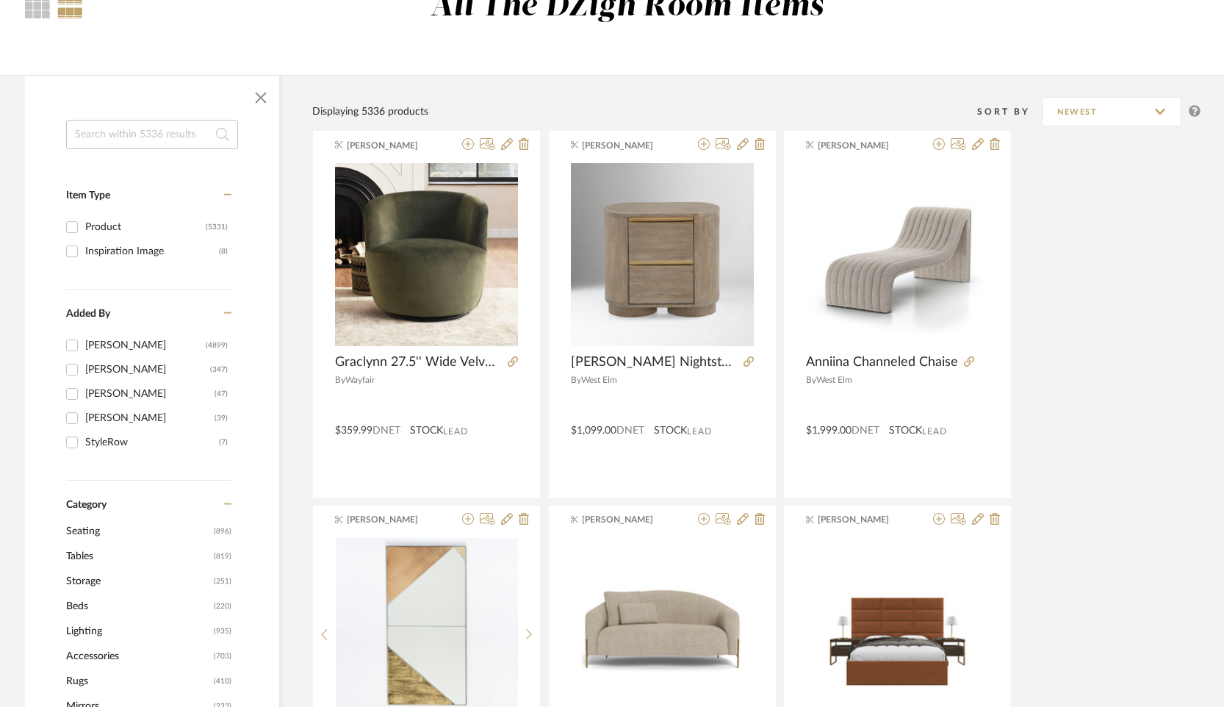
scroll to position [156, 0]
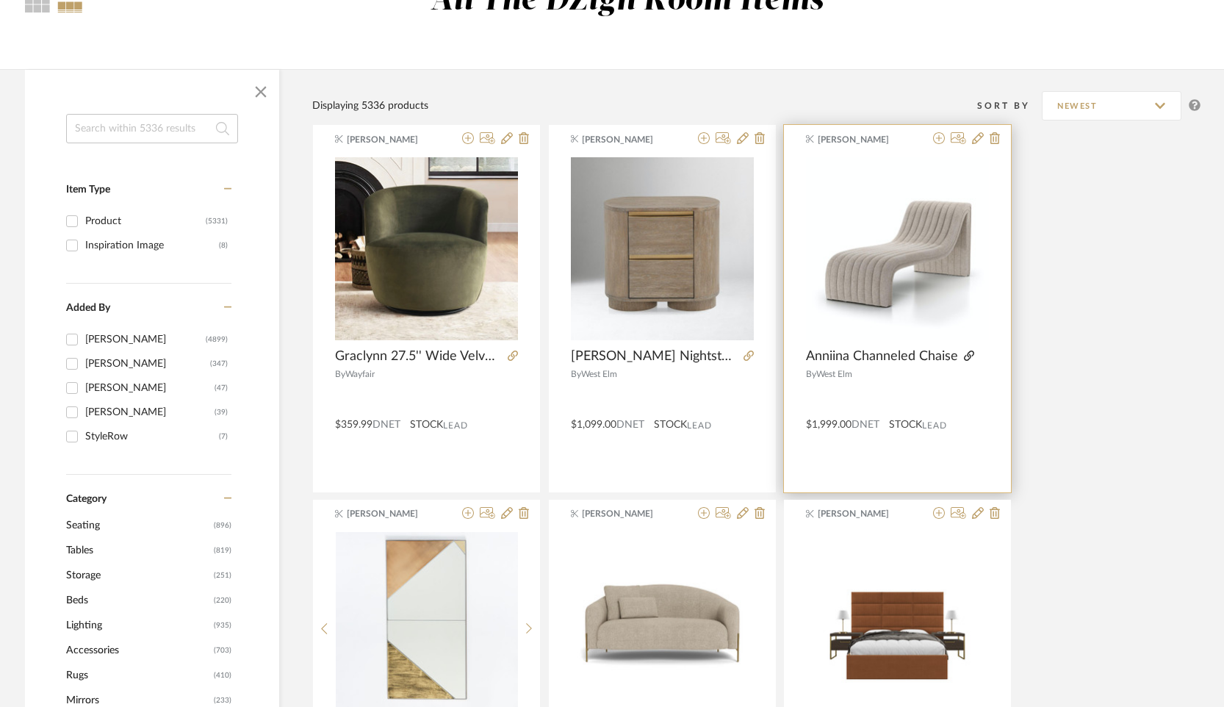
click at [965, 355] on icon at bounding box center [969, 355] width 10 height 10
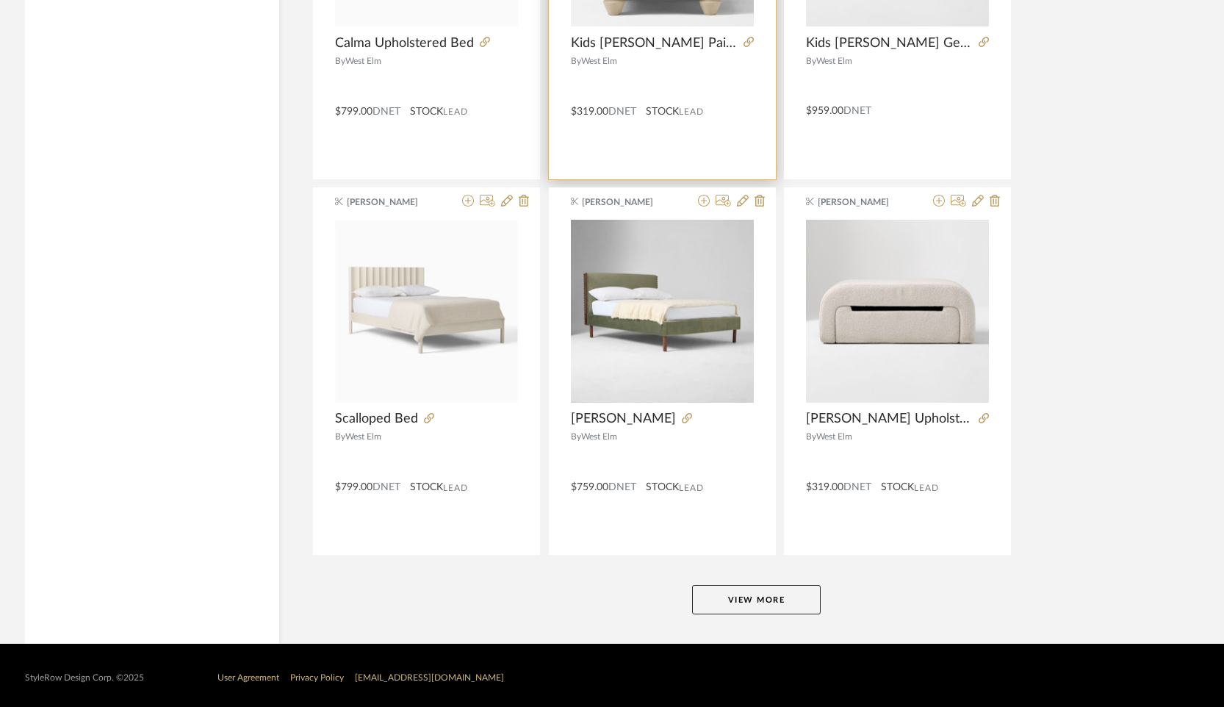
scroll to position [3103, 0]
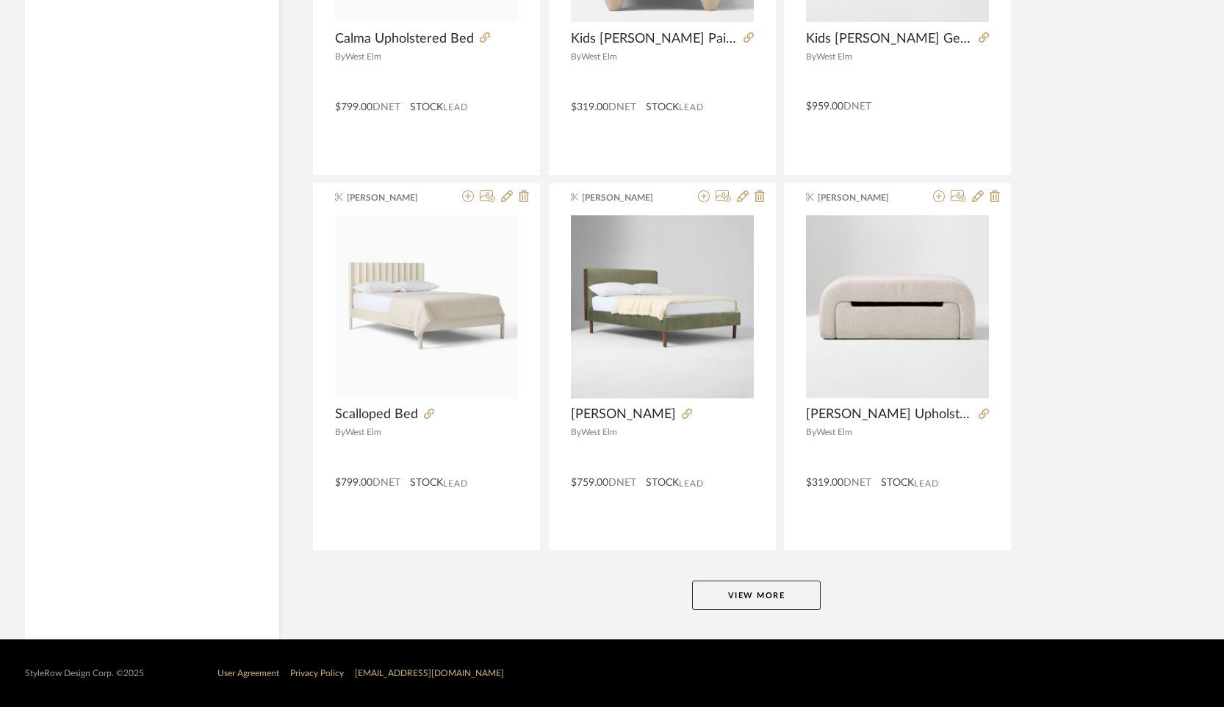
click at [723, 594] on button "View More" at bounding box center [756, 594] width 129 height 29
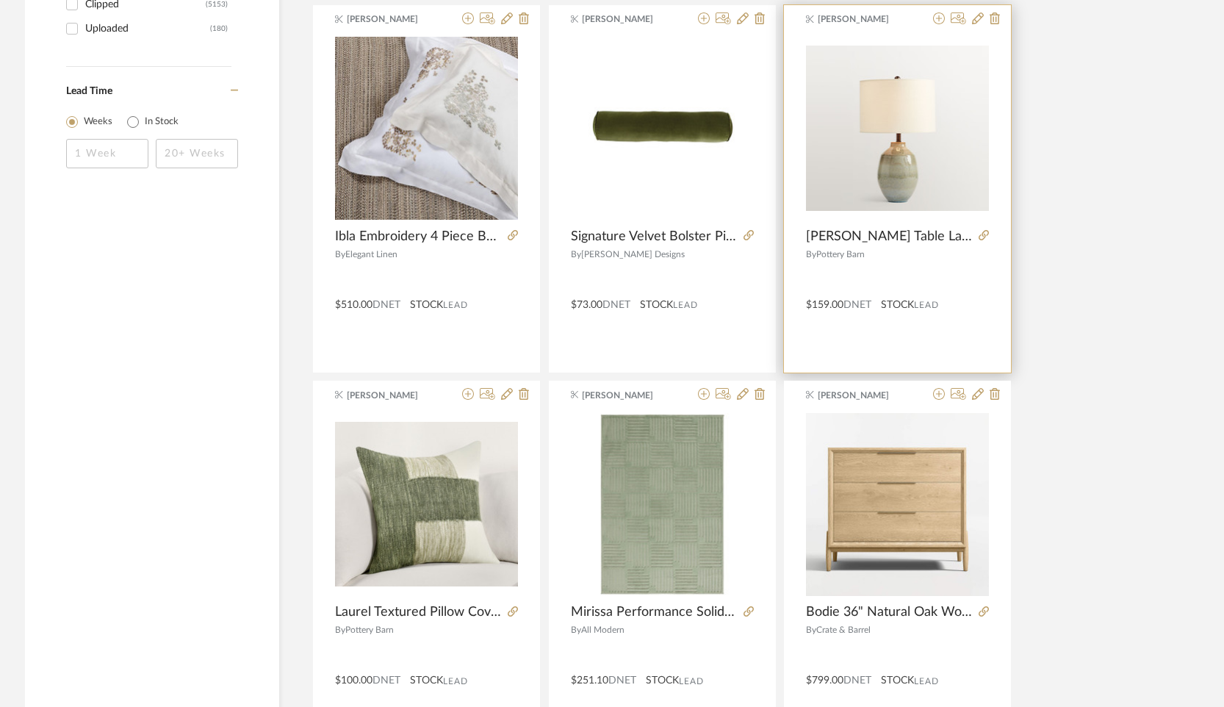
scroll to position [1618, 0]
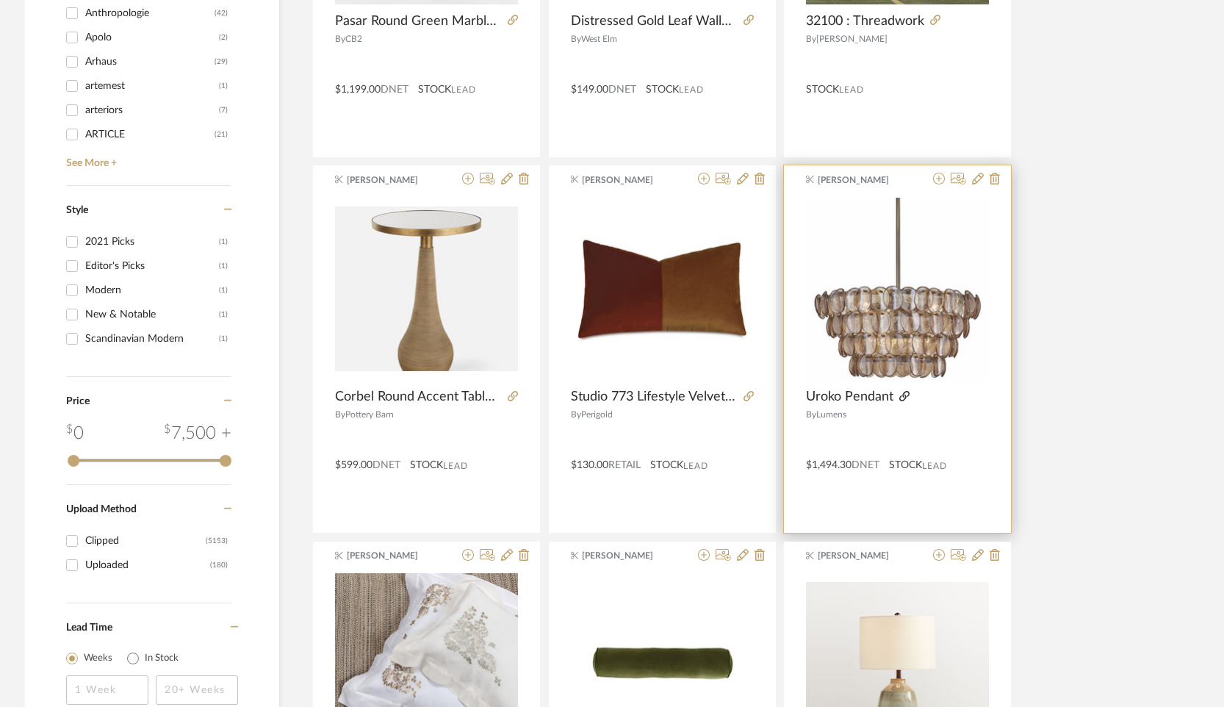
click at [905, 393] on icon at bounding box center [904, 396] width 10 height 10
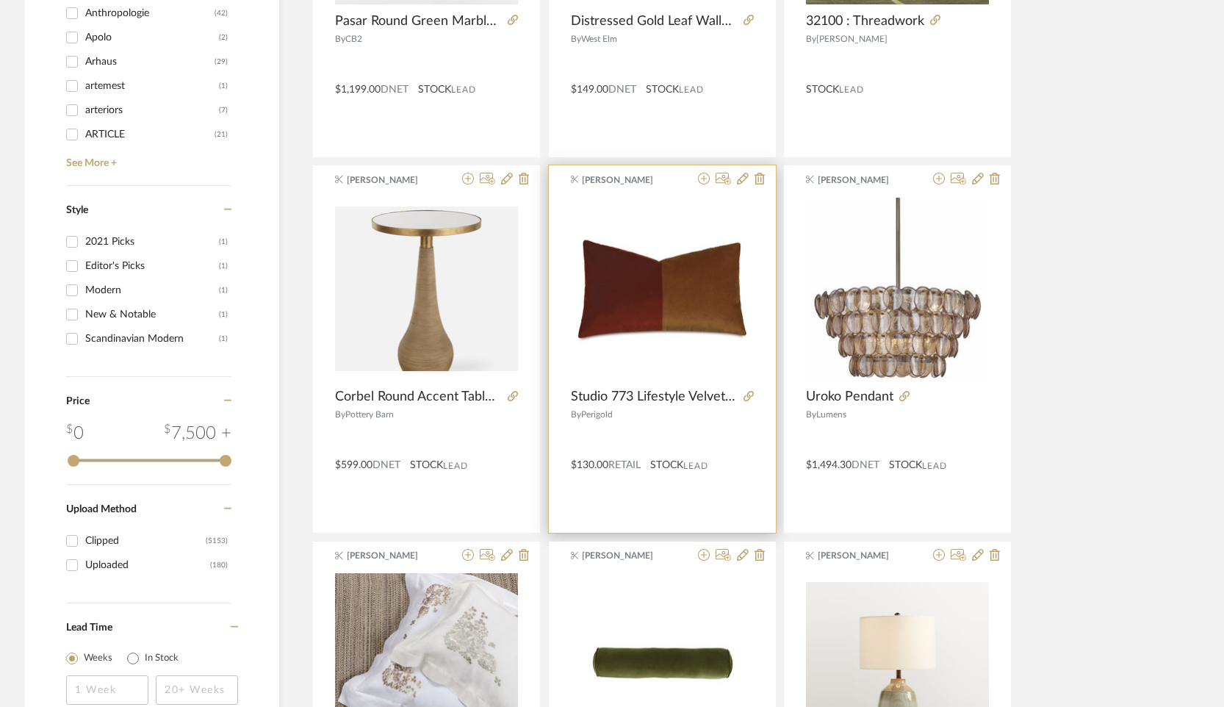
scroll to position [1794, 0]
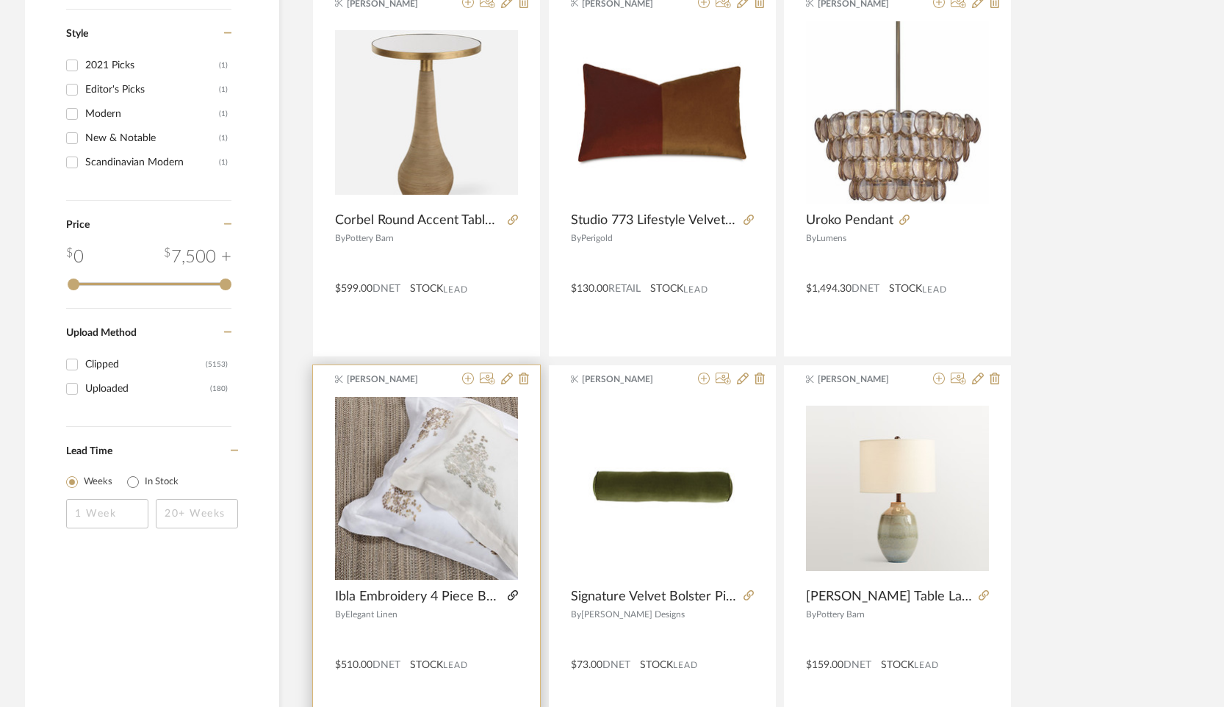
click at [509, 594] on icon at bounding box center [513, 595] width 10 height 10
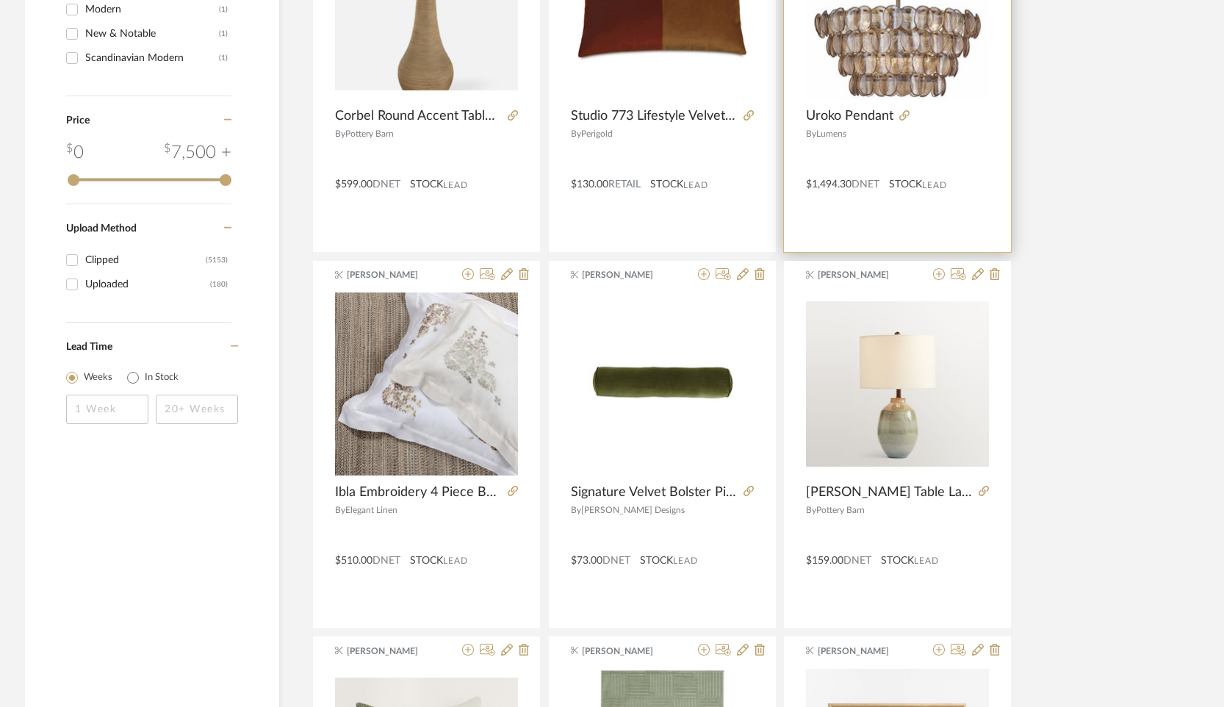
scroll to position [1899, 0]
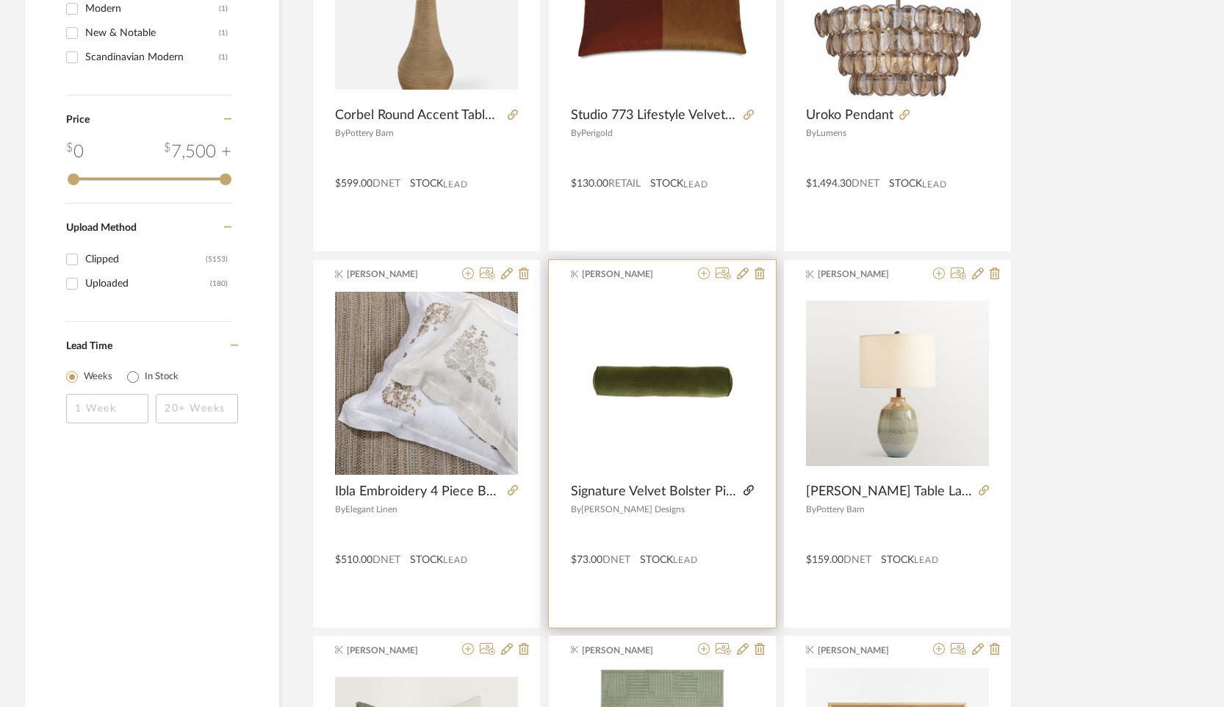
click at [744, 490] on icon at bounding box center [749, 490] width 10 height 10
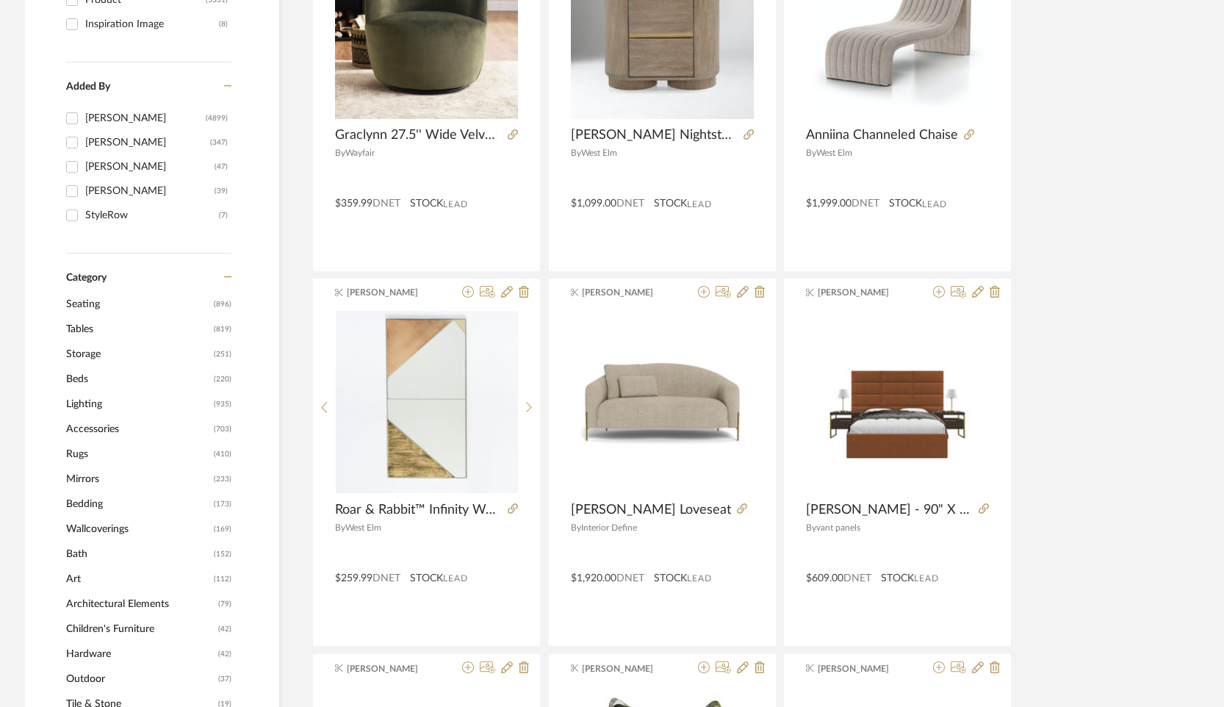
scroll to position [177, 0]
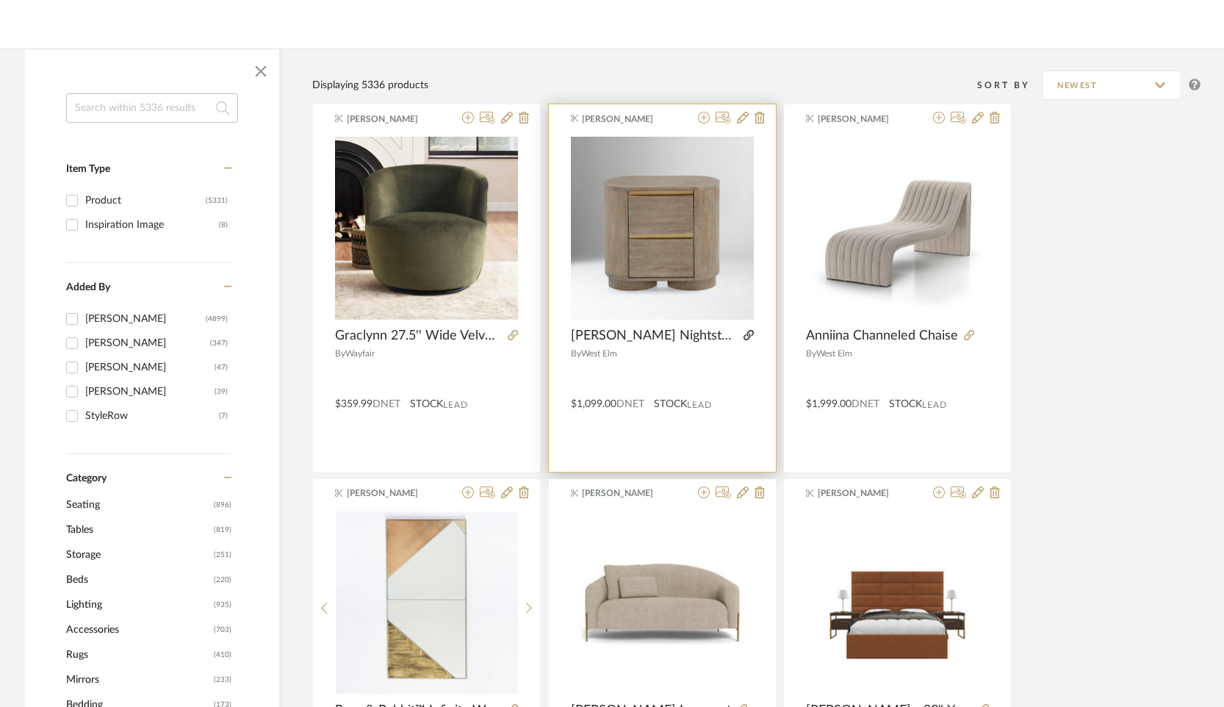
click at [744, 335] on icon at bounding box center [749, 335] width 10 height 10
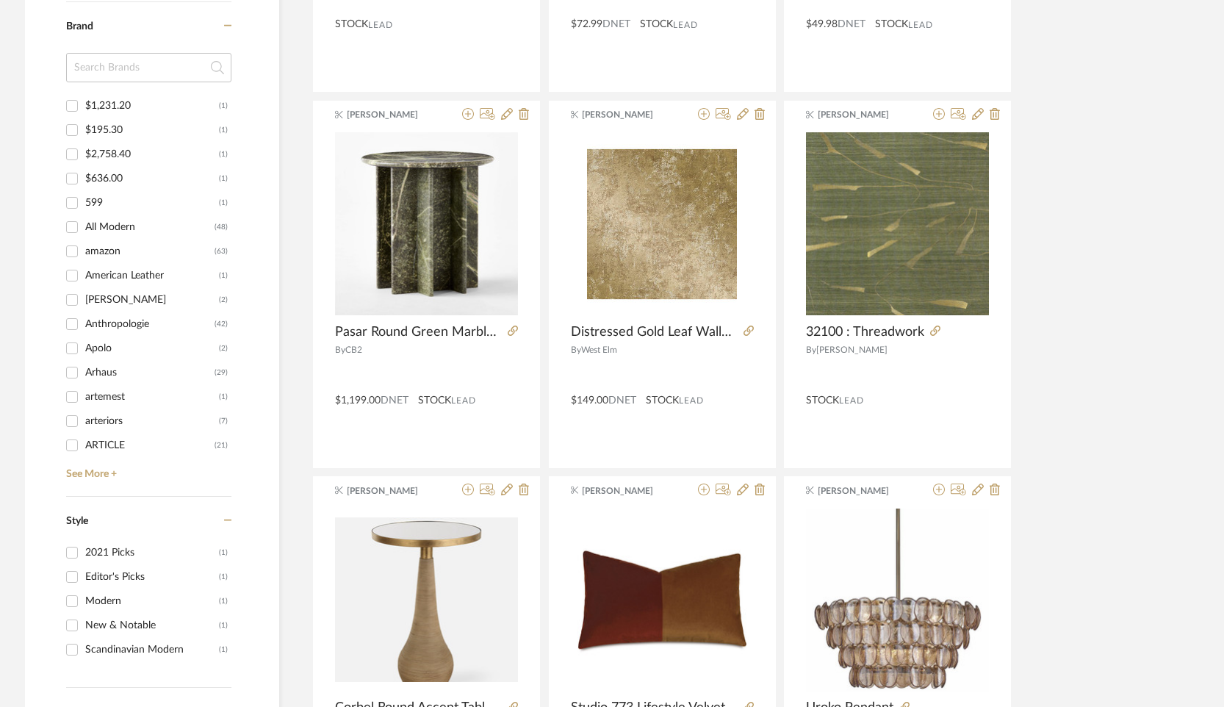
scroll to position [1313, 0]
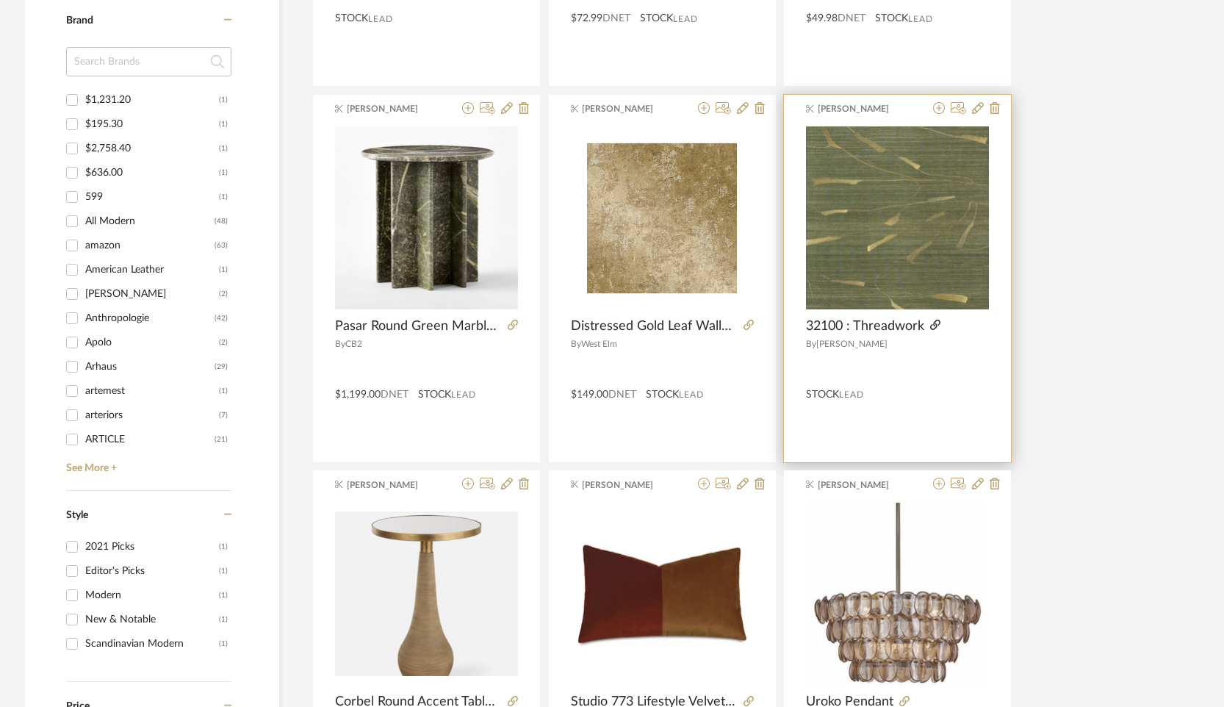
click at [932, 326] on icon at bounding box center [935, 325] width 10 height 10
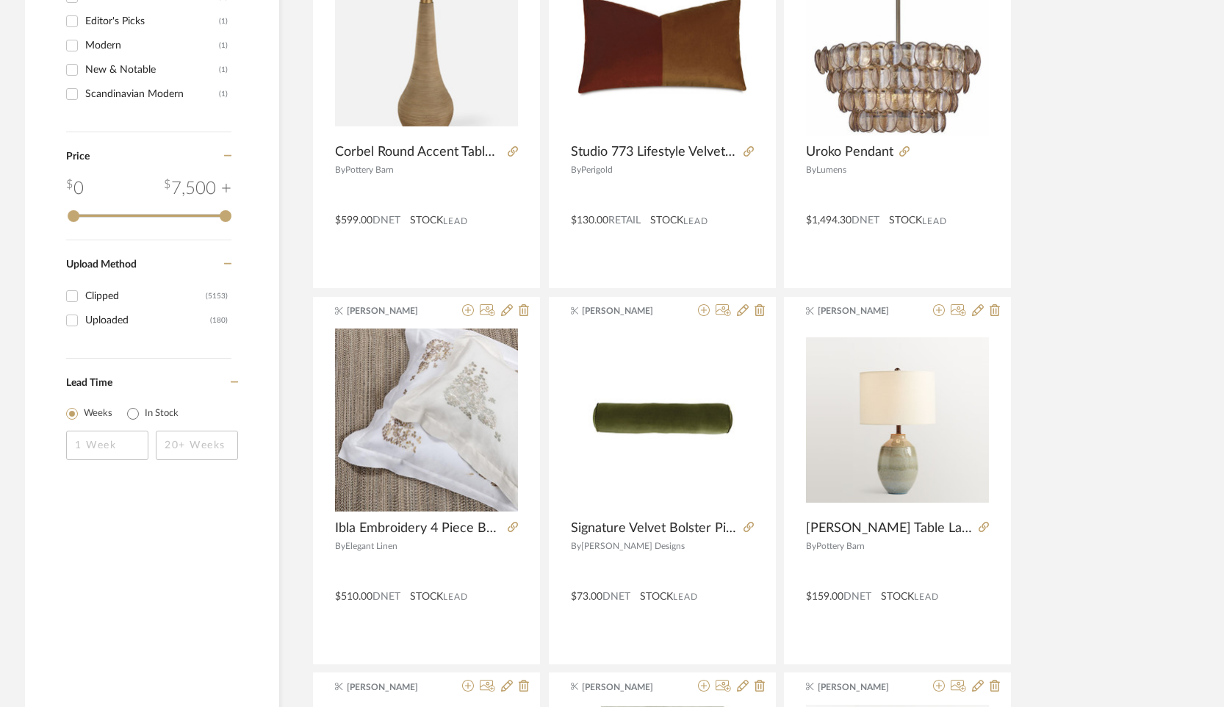
scroll to position [1411, 0]
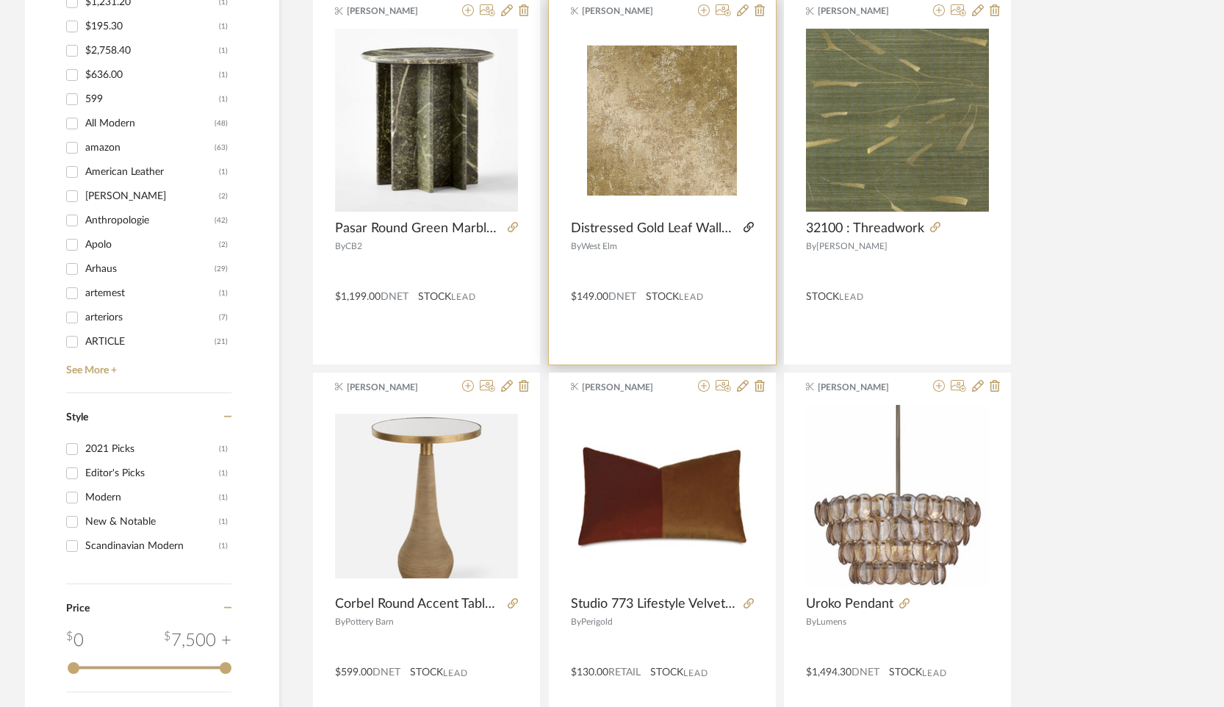
click at [744, 228] on icon at bounding box center [749, 227] width 10 height 10
